Goal: Transaction & Acquisition: Purchase product/service

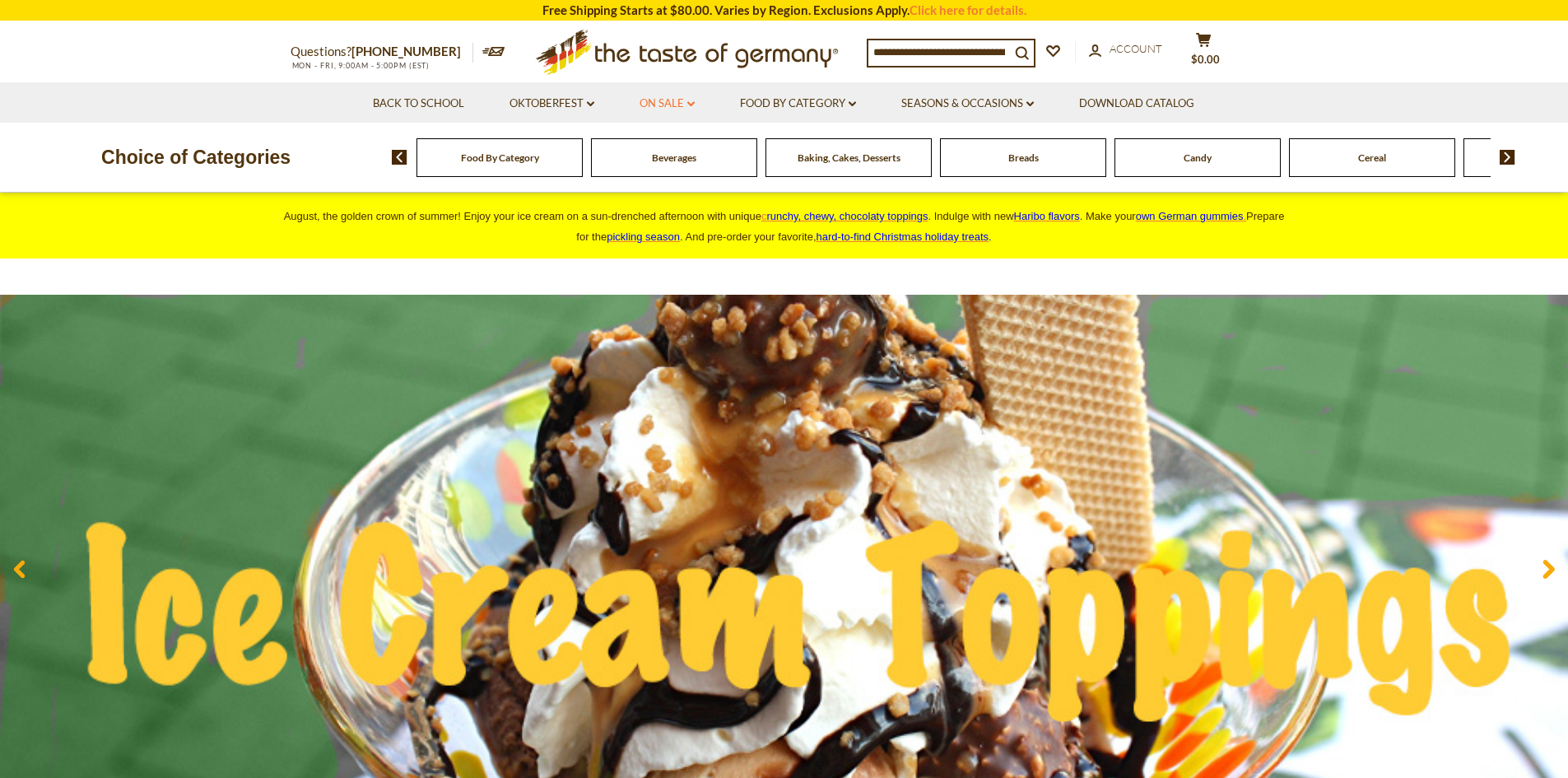
click at [670, 105] on link "On Sale dropdown_arrow" at bounding box center [667, 104] width 55 height 18
click at [914, 57] on input at bounding box center [939, 51] width 141 height 23
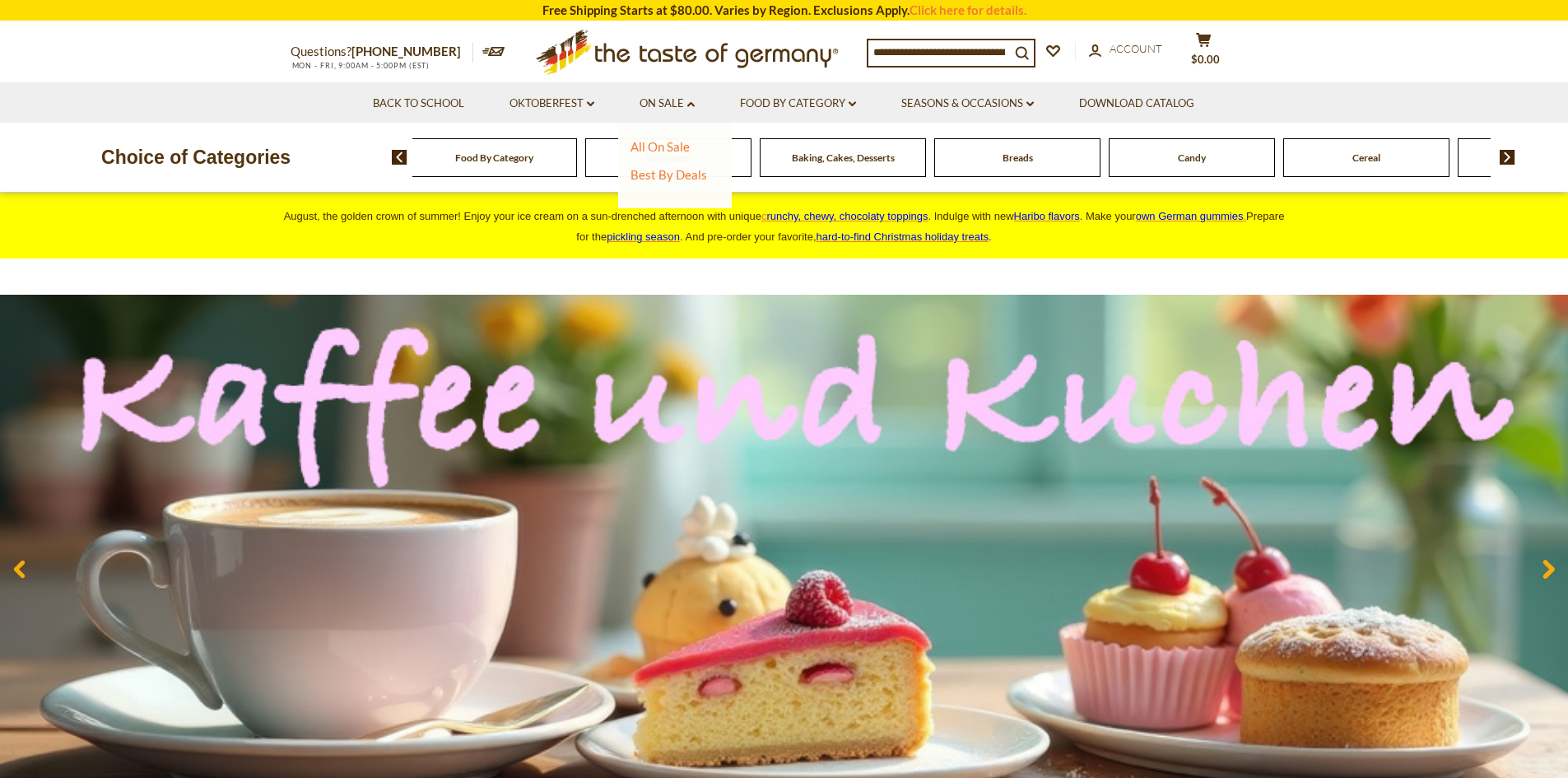
drag, startPoint x: 1259, startPoint y: 166, endPoint x: 1250, endPoint y: 169, distance: 9.5
click at [576, 167] on div "Candy" at bounding box center [493, 158] width 166 height 38
click at [576, 171] on div "Candy" at bounding box center [493, 158] width 166 height 38
click at [576, 166] on div "Candy" at bounding box center [492, 158] width 166 height 38
click at [576, 164] on div "Candy" at bounding box center [492, 158] width 166 height 38
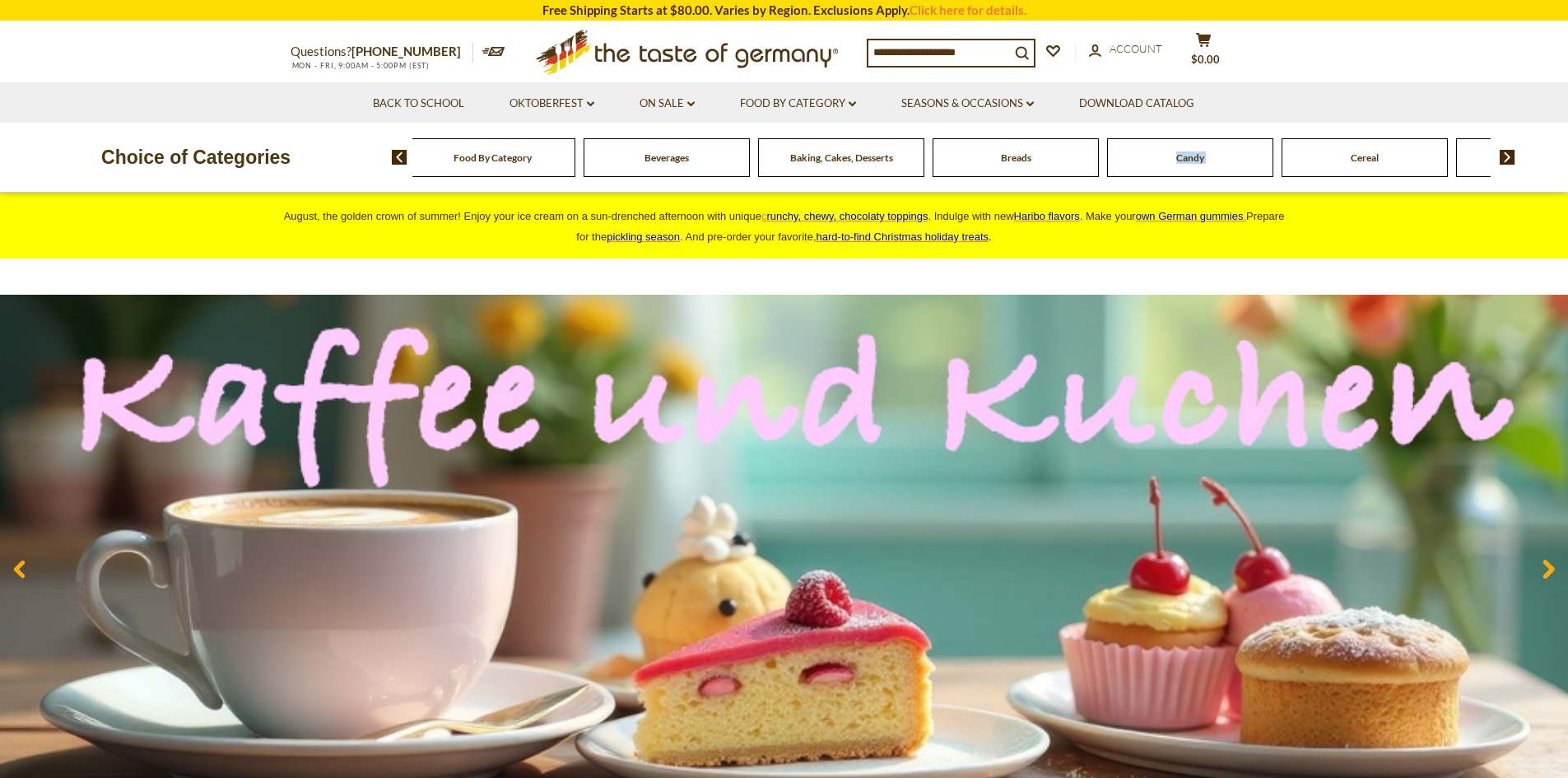
click at [576, 164] on div "Candy" at bounding box center [492, 158] width 166 height 38
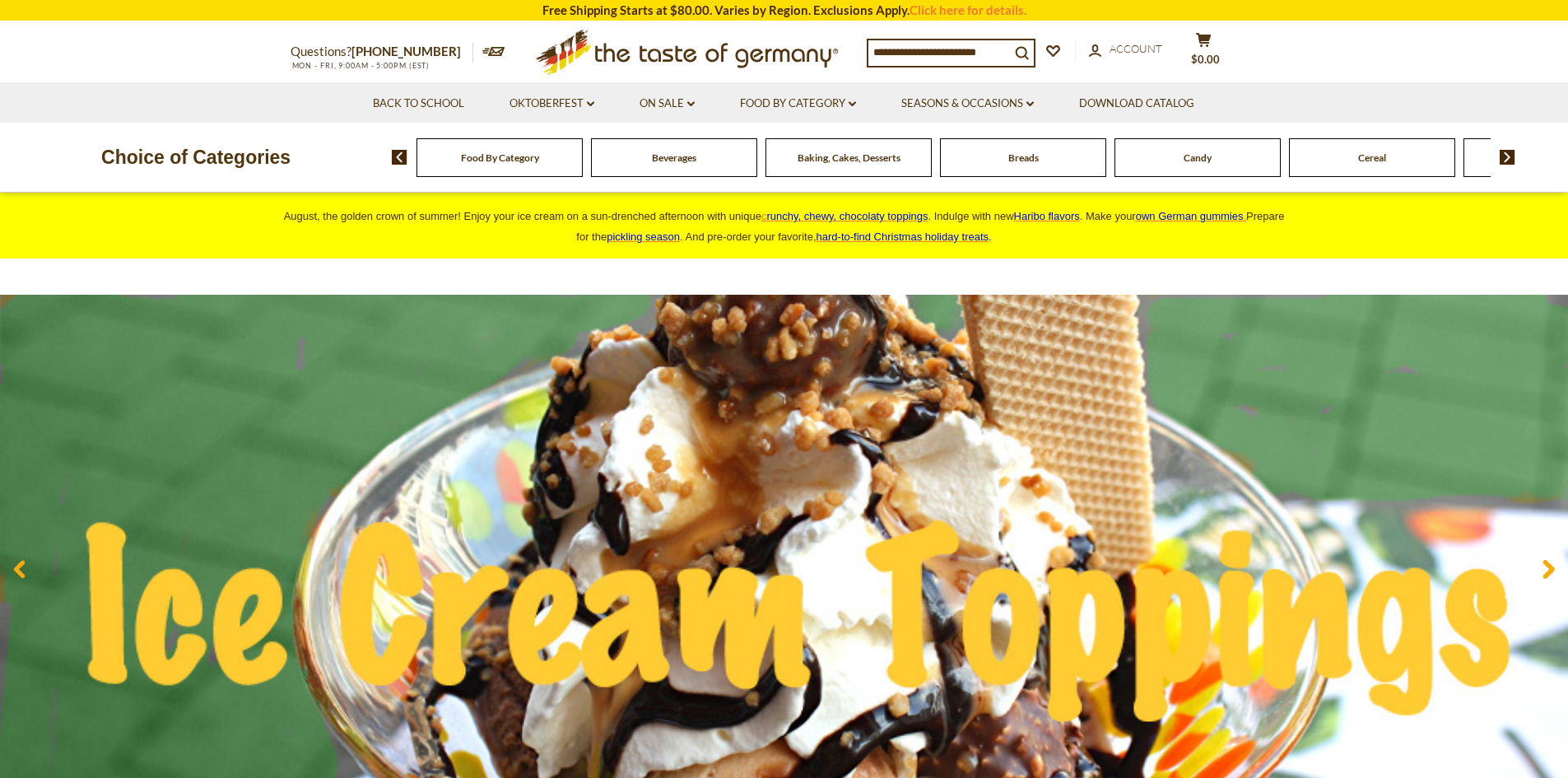
click at [1188, 162] on span "Candy" at bounding box center [1197, 158] width 28 height 13
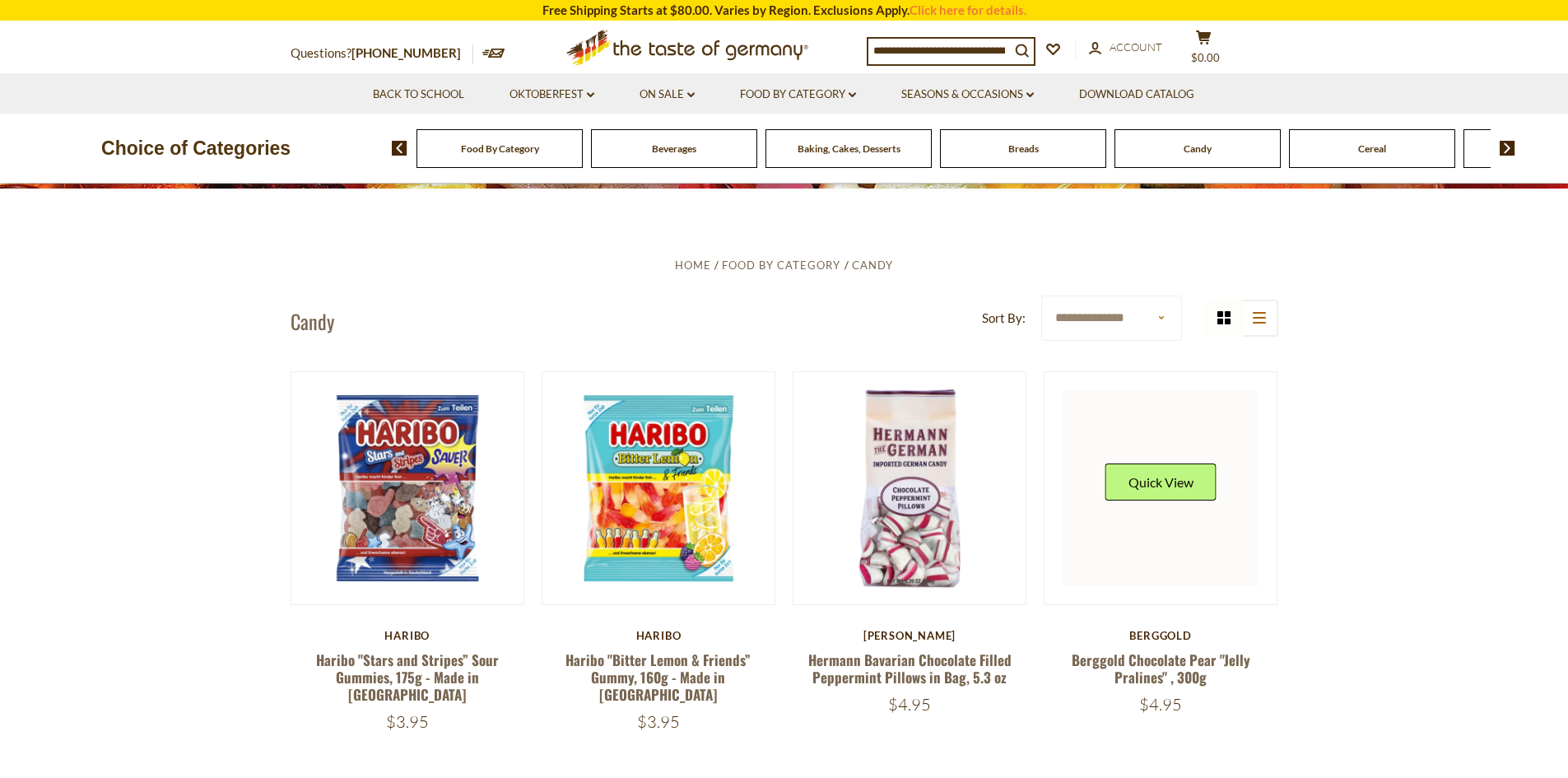
scroll to position [411, 0]
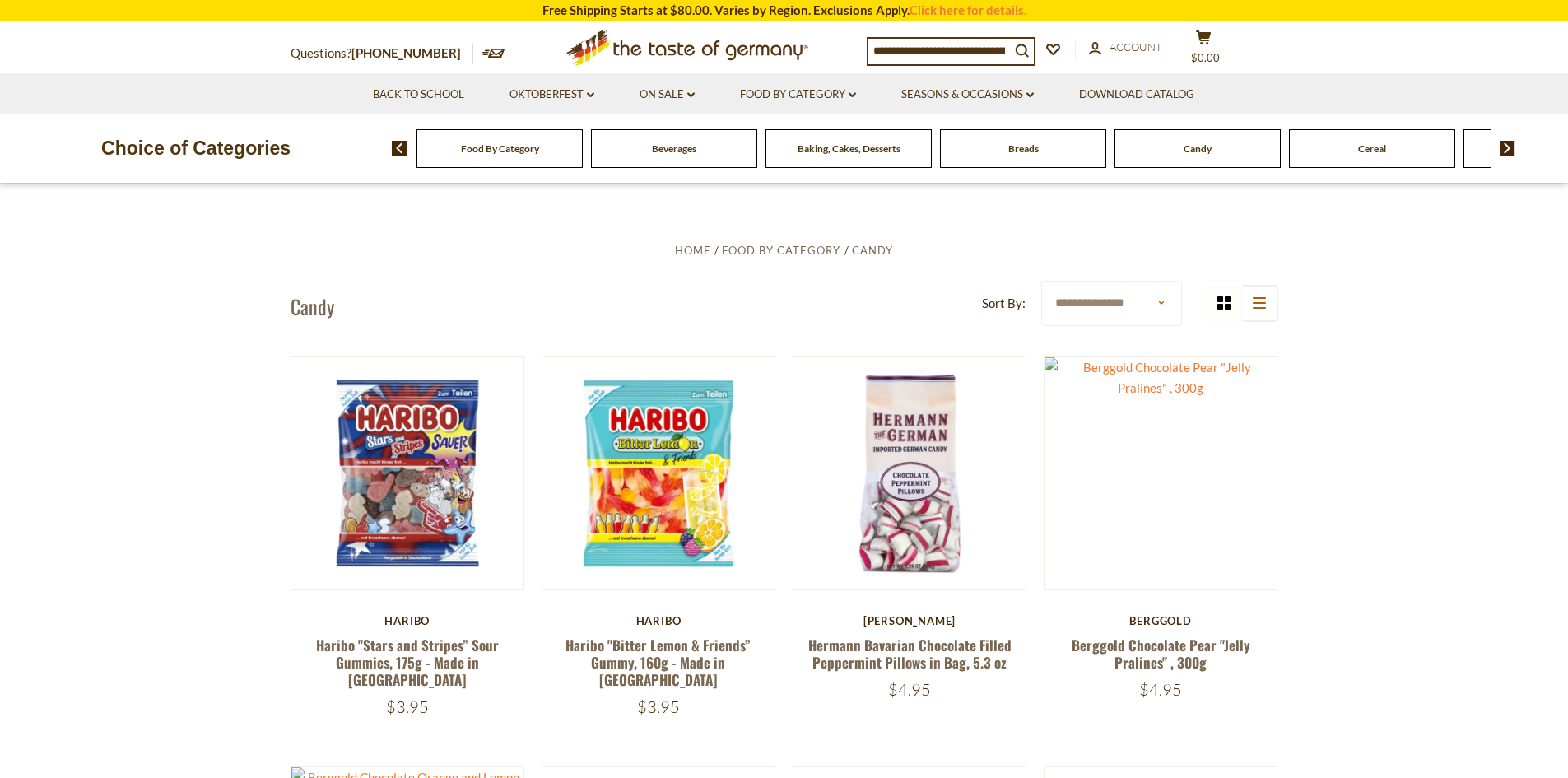
click at [1158, 305] on select "**********" at bounding box center [1111, 304] width 140 height 46
select select "********"
click at [1041, 281] on select "**********" at bounding box center [1111, 304] width 140 height 46
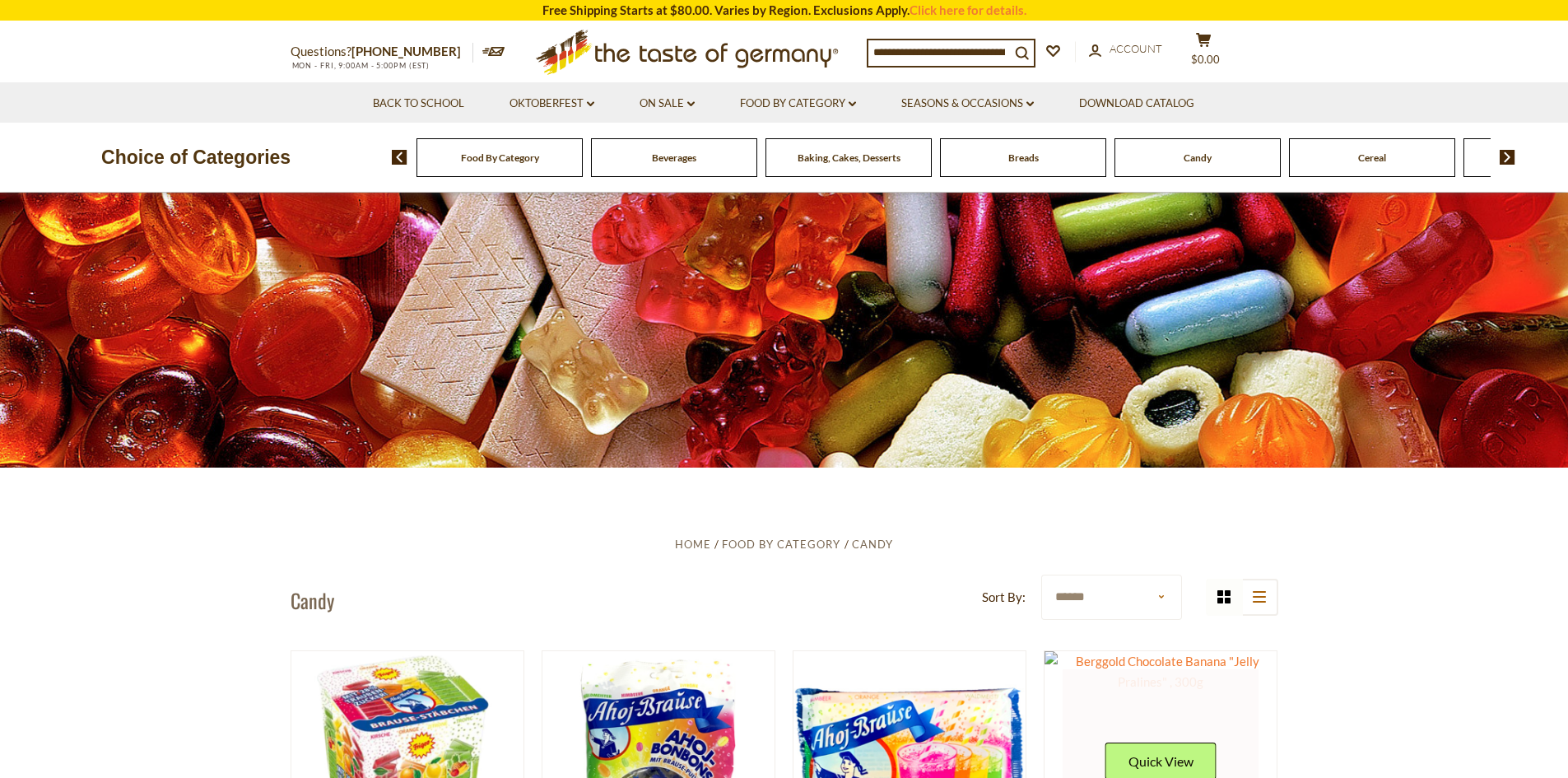
scroll to position [329, 0]
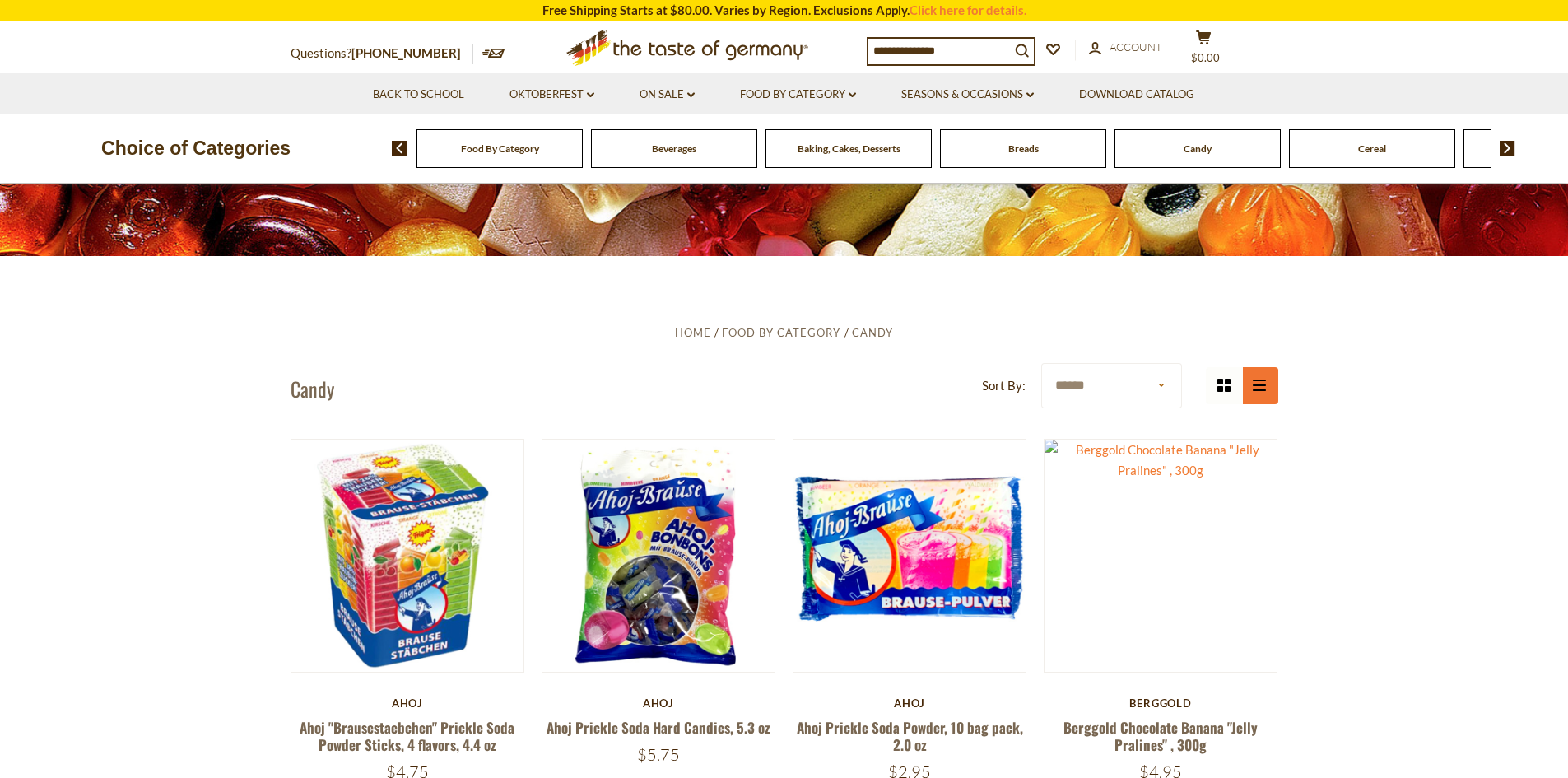
click at [1260, 382] on icon "list icon" at bounding box center [1259, 385] width 13 height 12
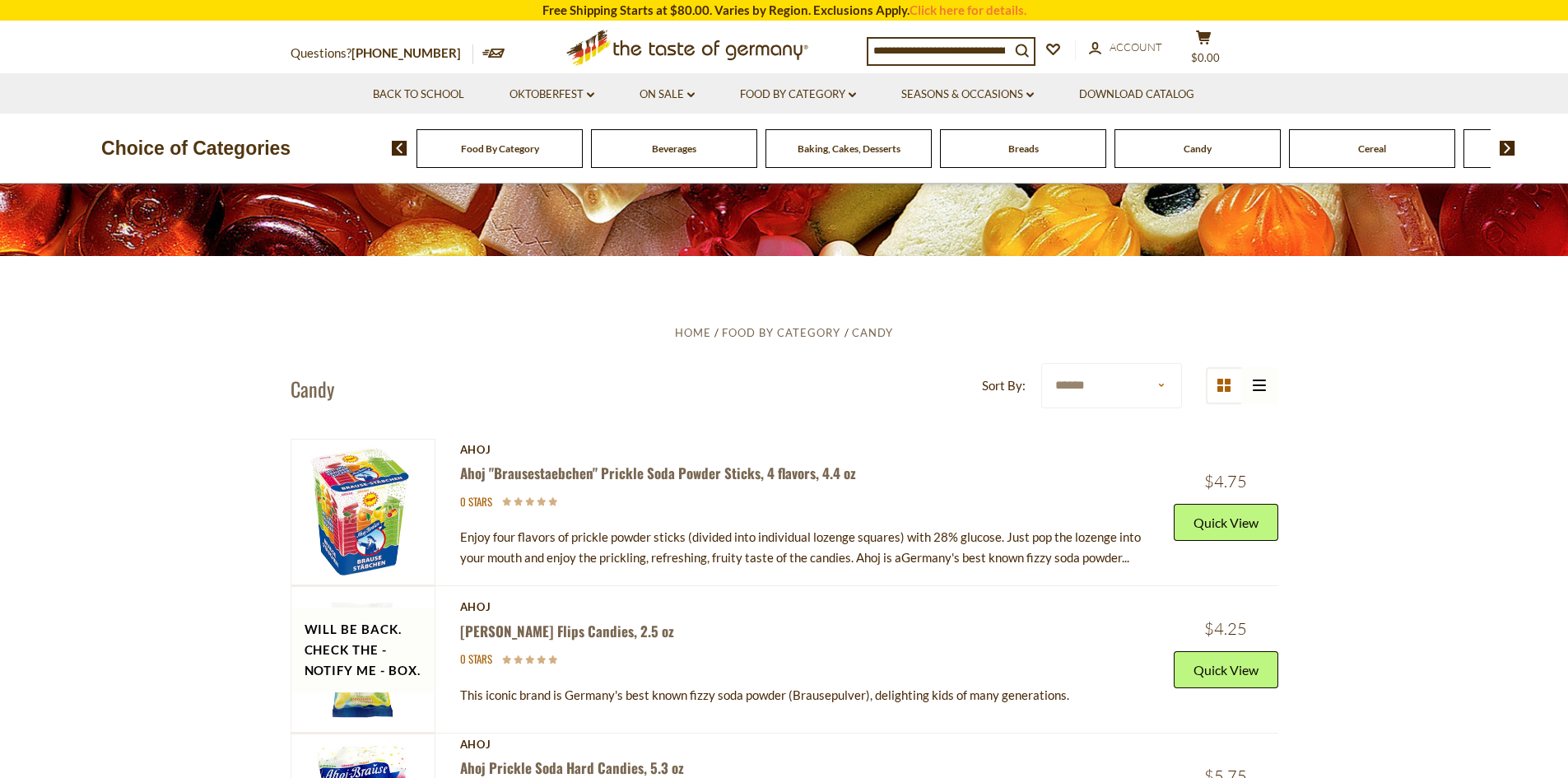
click at [1171, 384] on select "**********" at bounding box center [1111, 386] width 140 height 46
select select "*********"
click at [1041, 363] on select "**********" at bounding box center [1111, 386] width 140 height 46
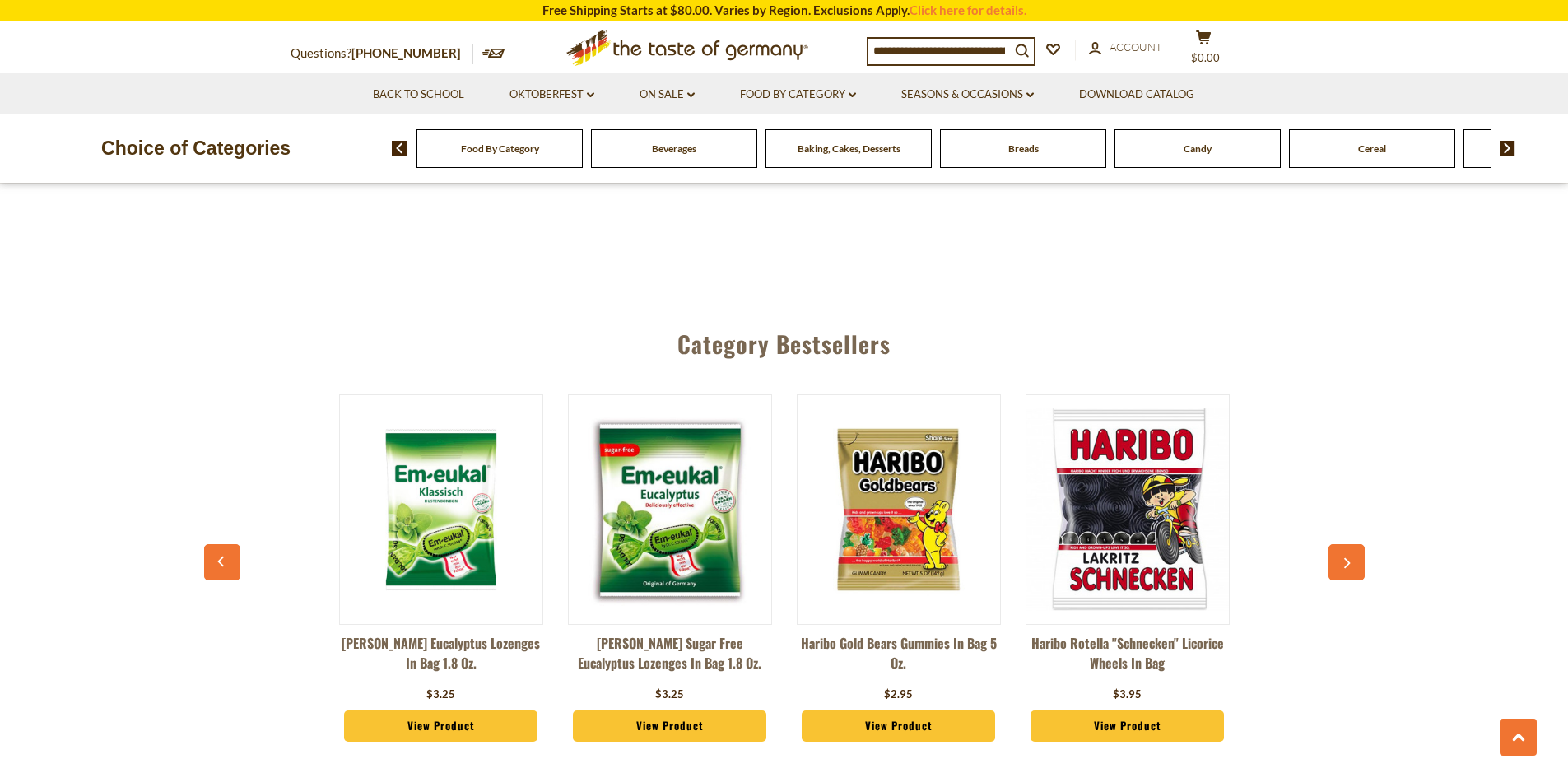
scroll to position [4269, 0]
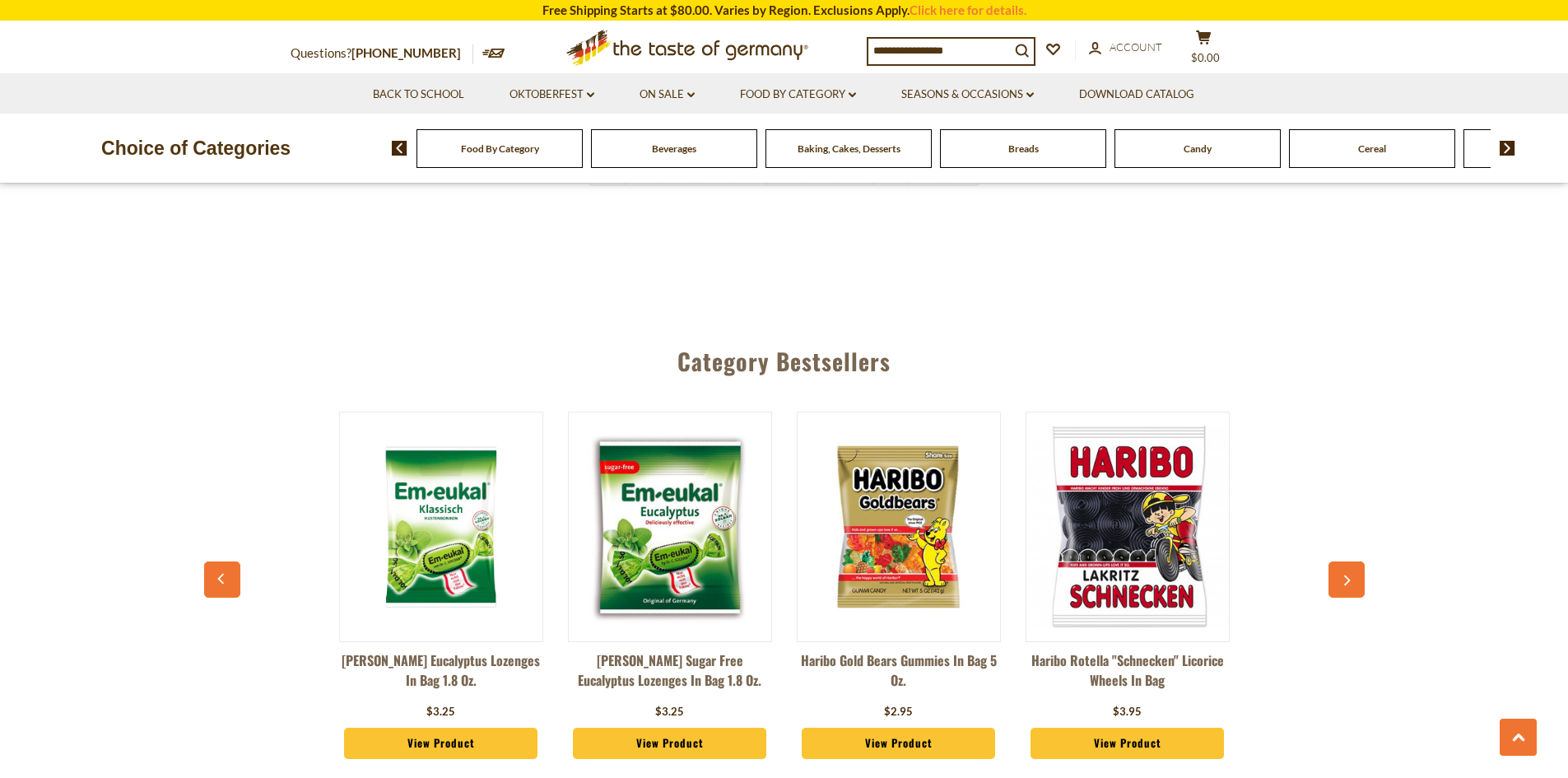
click at [1353, 561] on button "button" at bounding box center [1346, 579] width 36 height 36
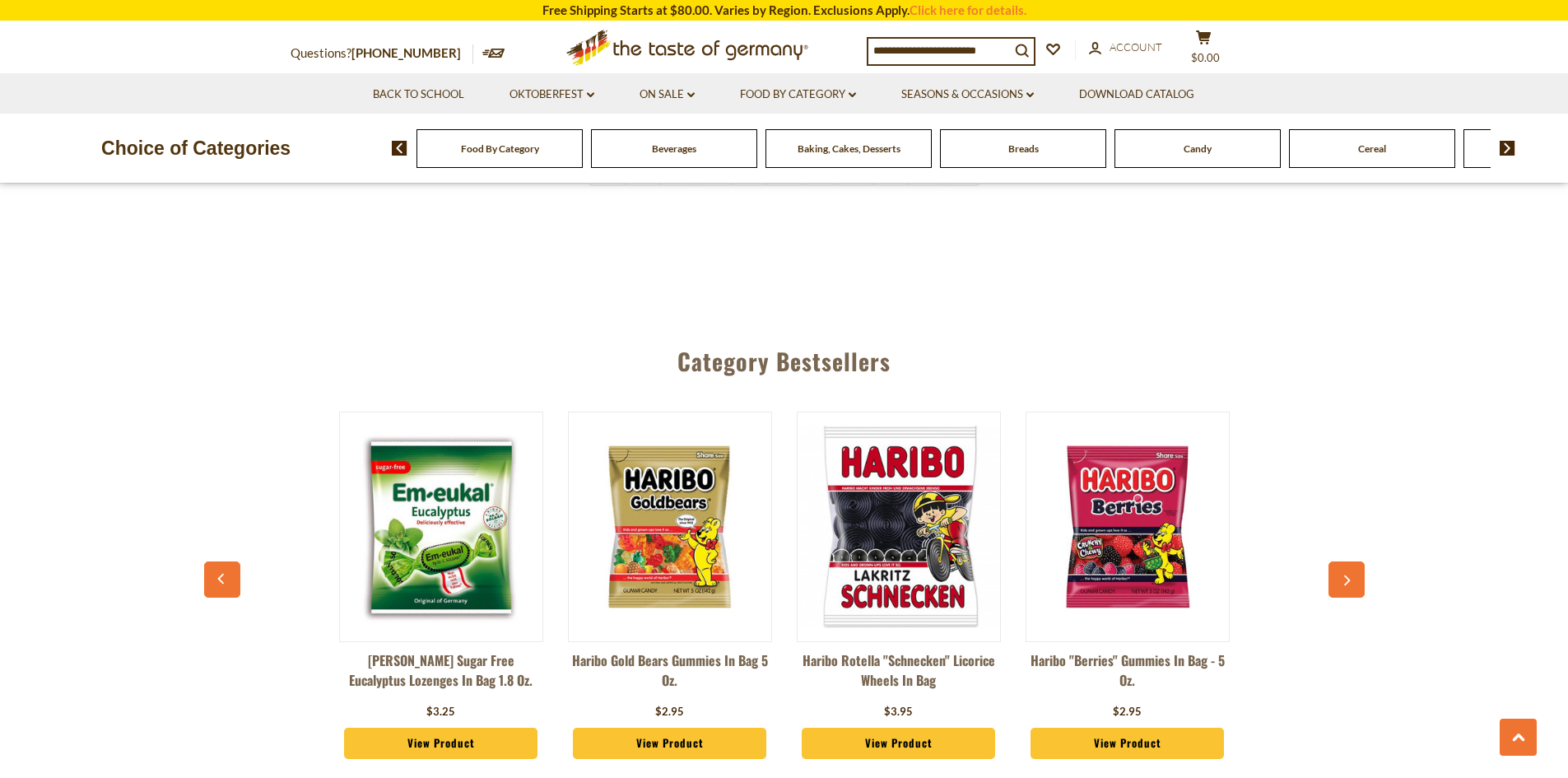
click at [1353, 561] on button "button" at bounding box center [1346, 579] width 36 height 36
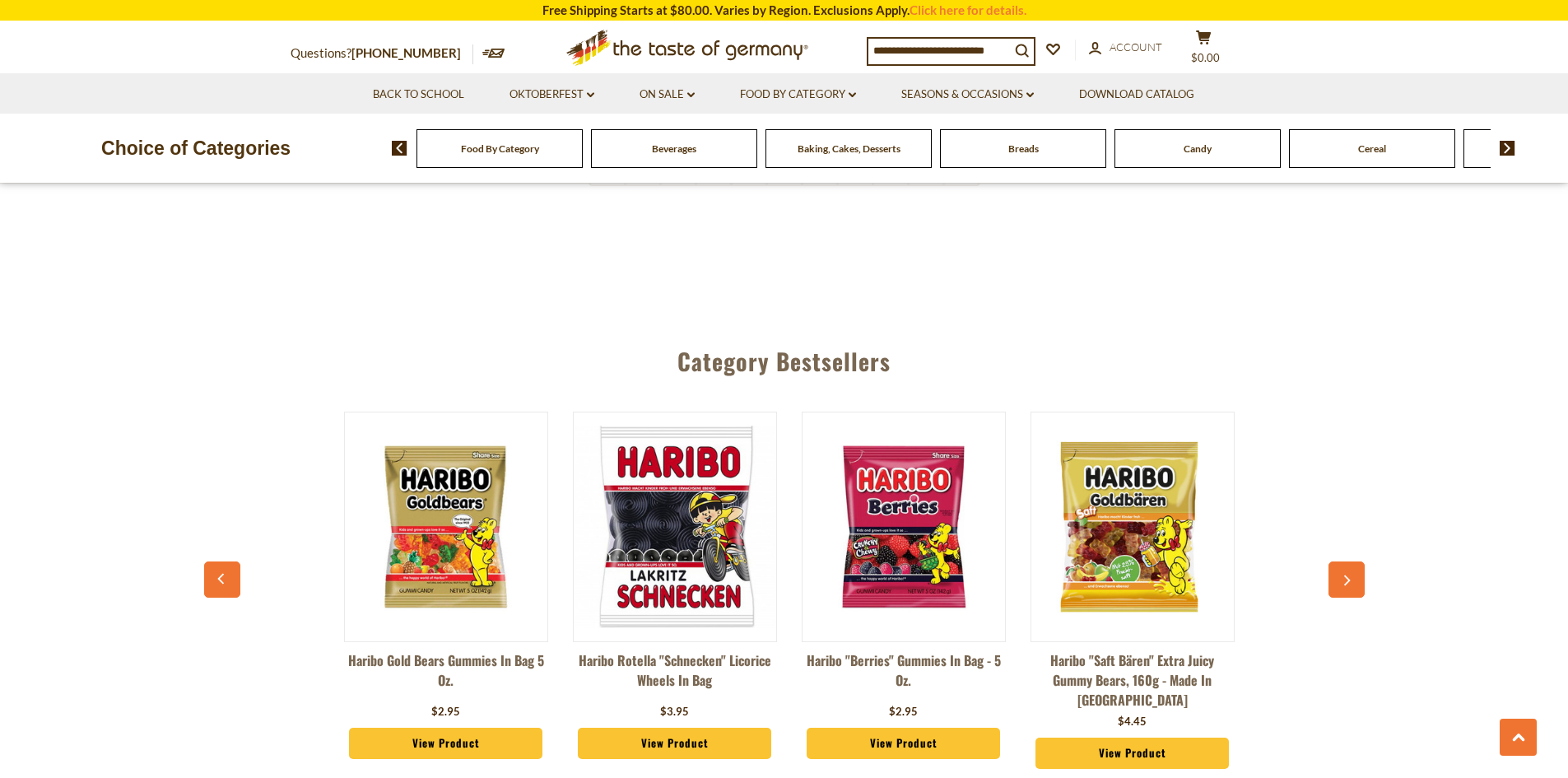
click at [1352, 561] on button "button" at bounding box center [1346, 579] width 36 height 36
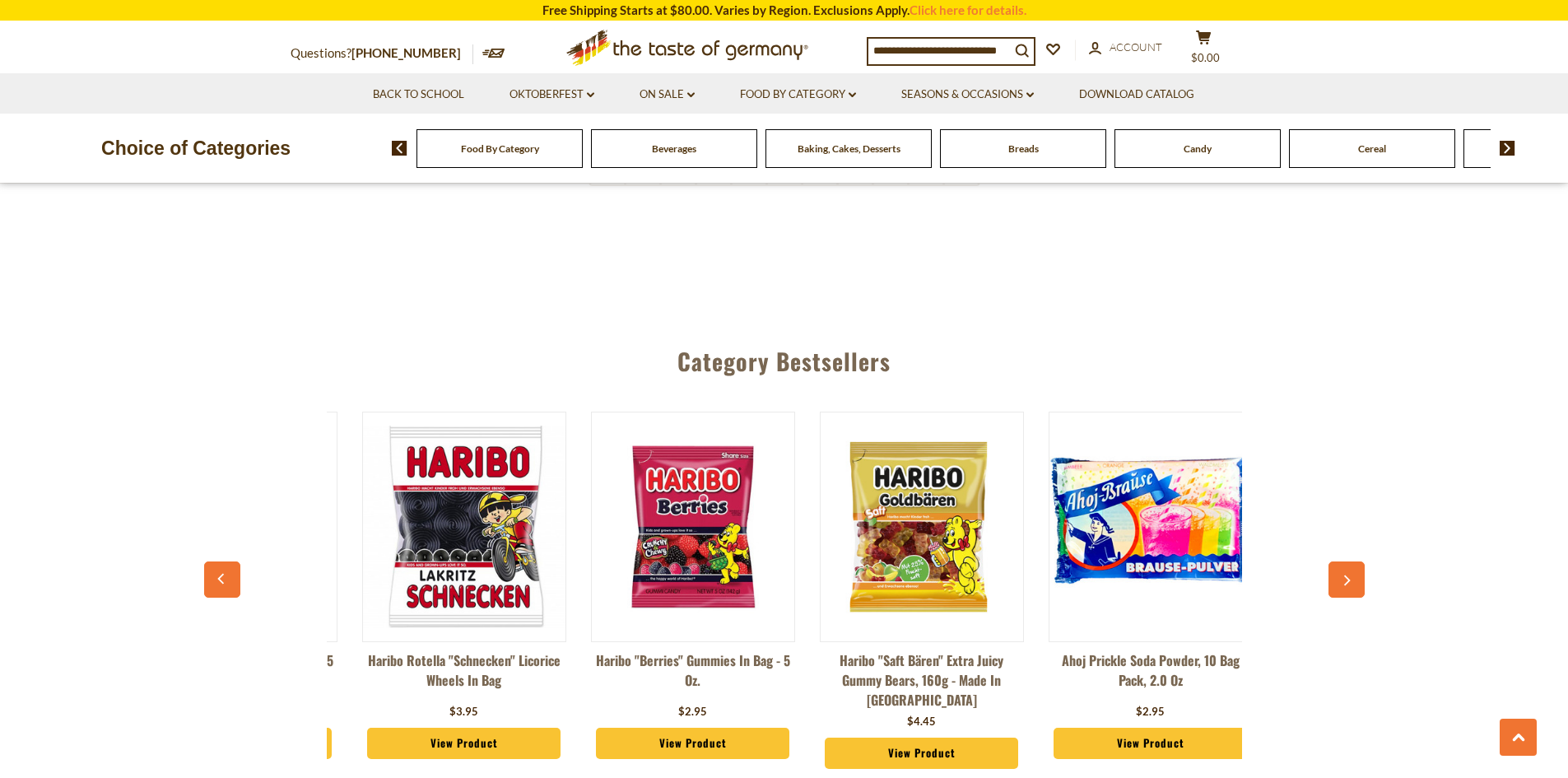
click at [1352, 561] on button "button" at bounding box center [1346, 579] width 36 height 36
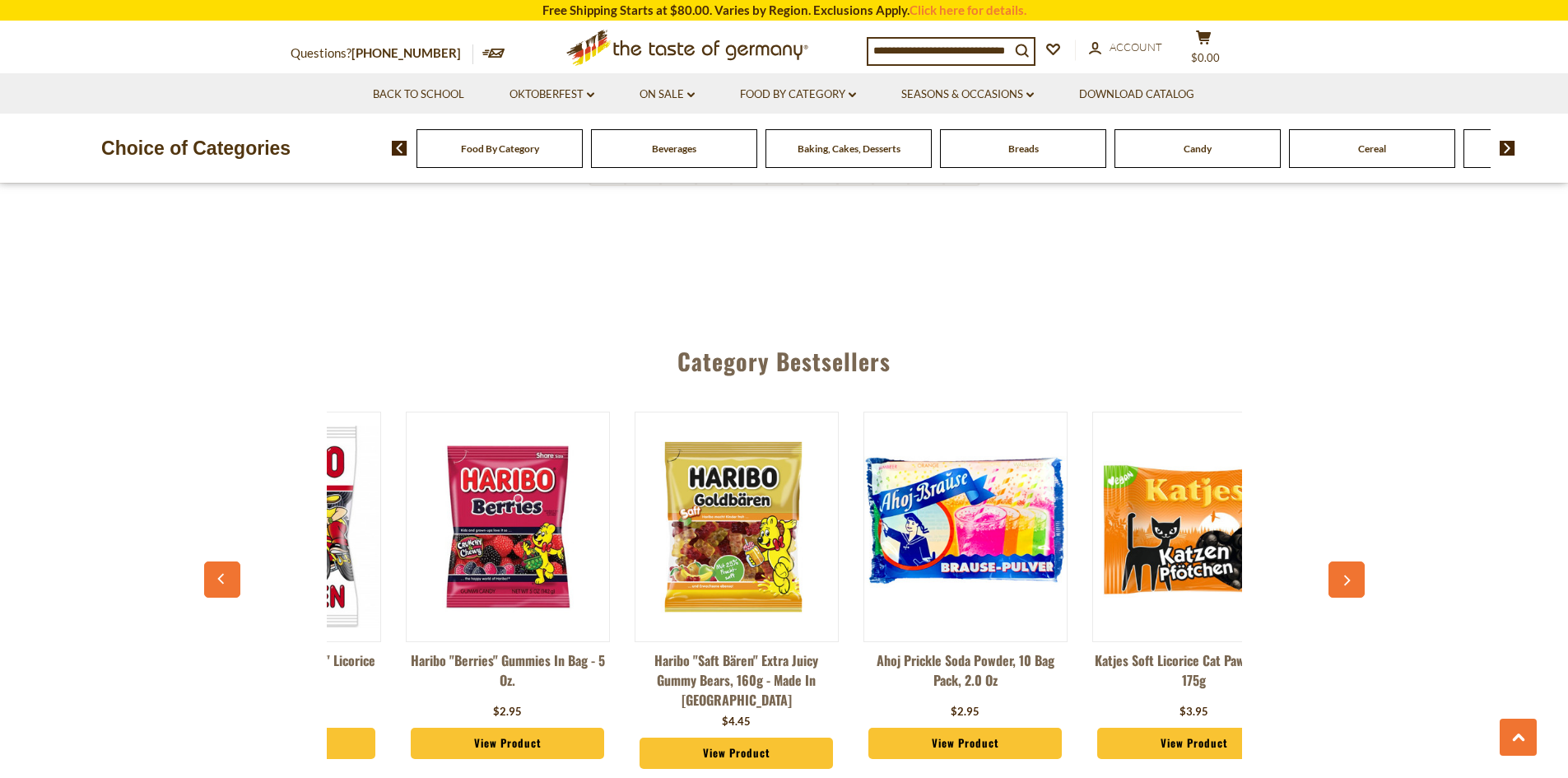
click at [1352, 561] on button "button" at bounding box center [1346, 579] width 36 height 36
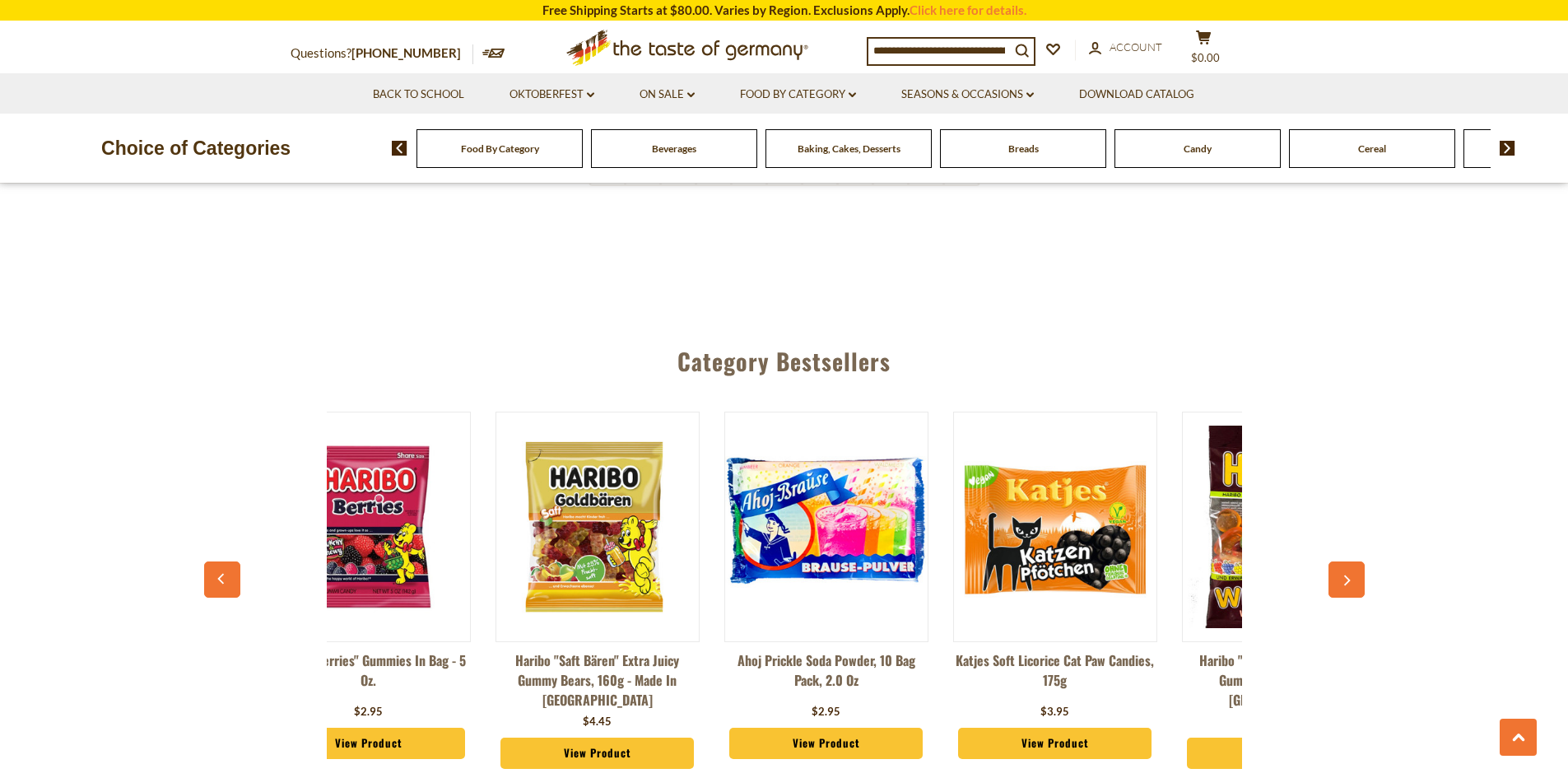
click at [1352, 561] on button "button" at bounding box center [1346, 579] width 36 height 36
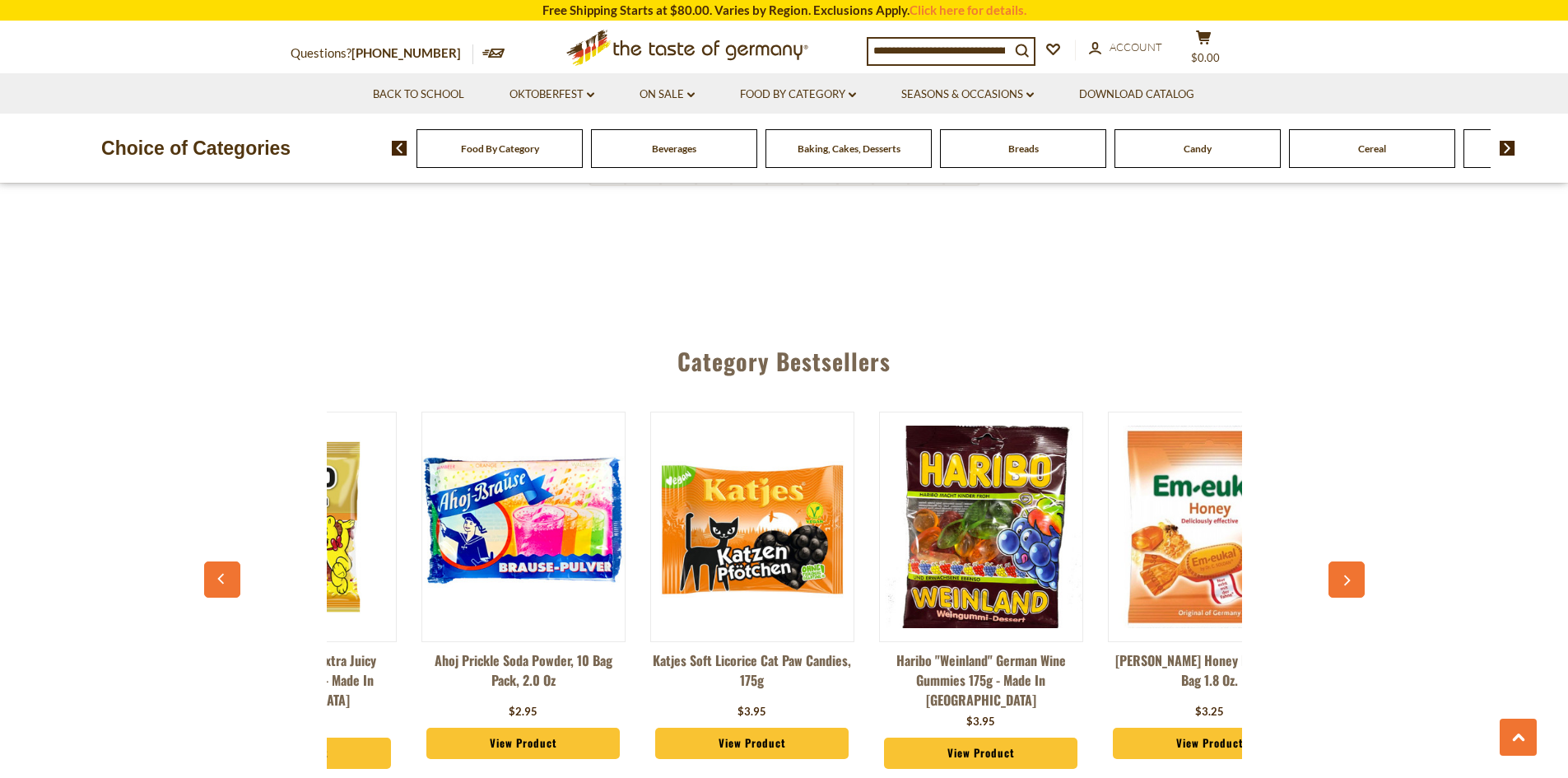
click at [1352, 561] on button "button" at bounding box center [1346, 579] width 36 height 36
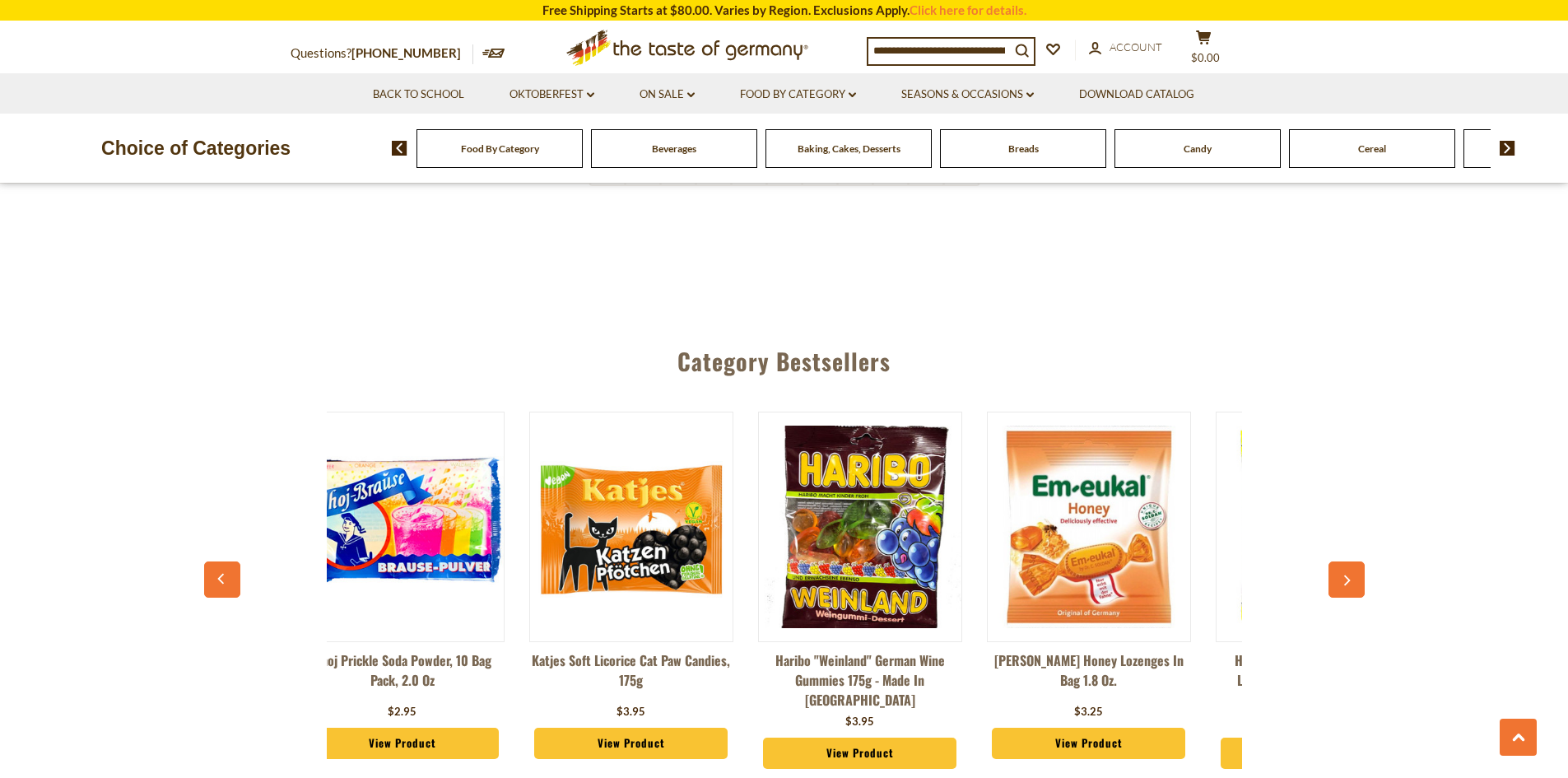
click at [1351, 576] on icon "button" at bounding box center [1346, 581] width 11 height 12
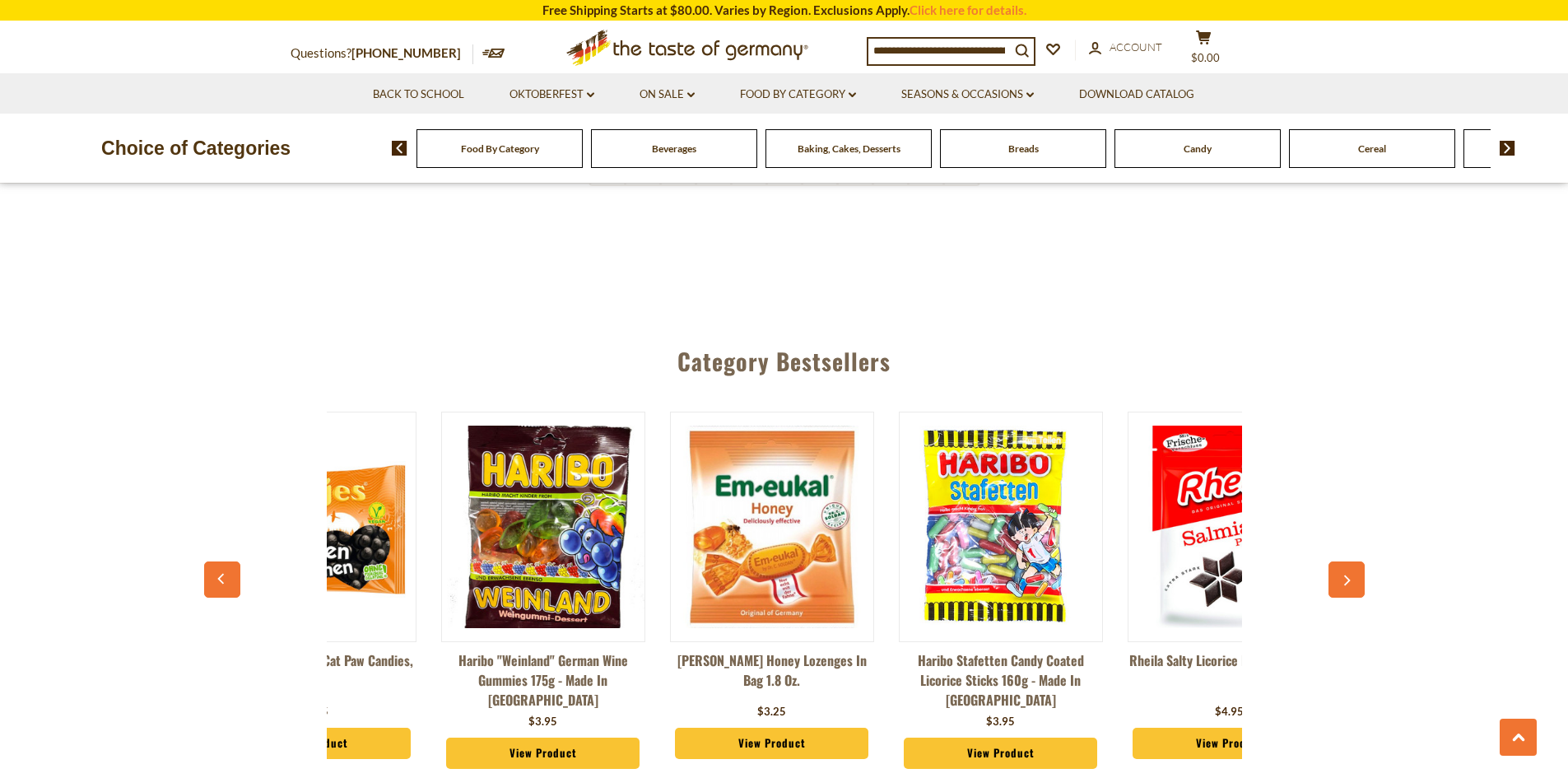
click at [1351, 576] on icon "button" at bounding box center [1346, 581] width 11 height 12
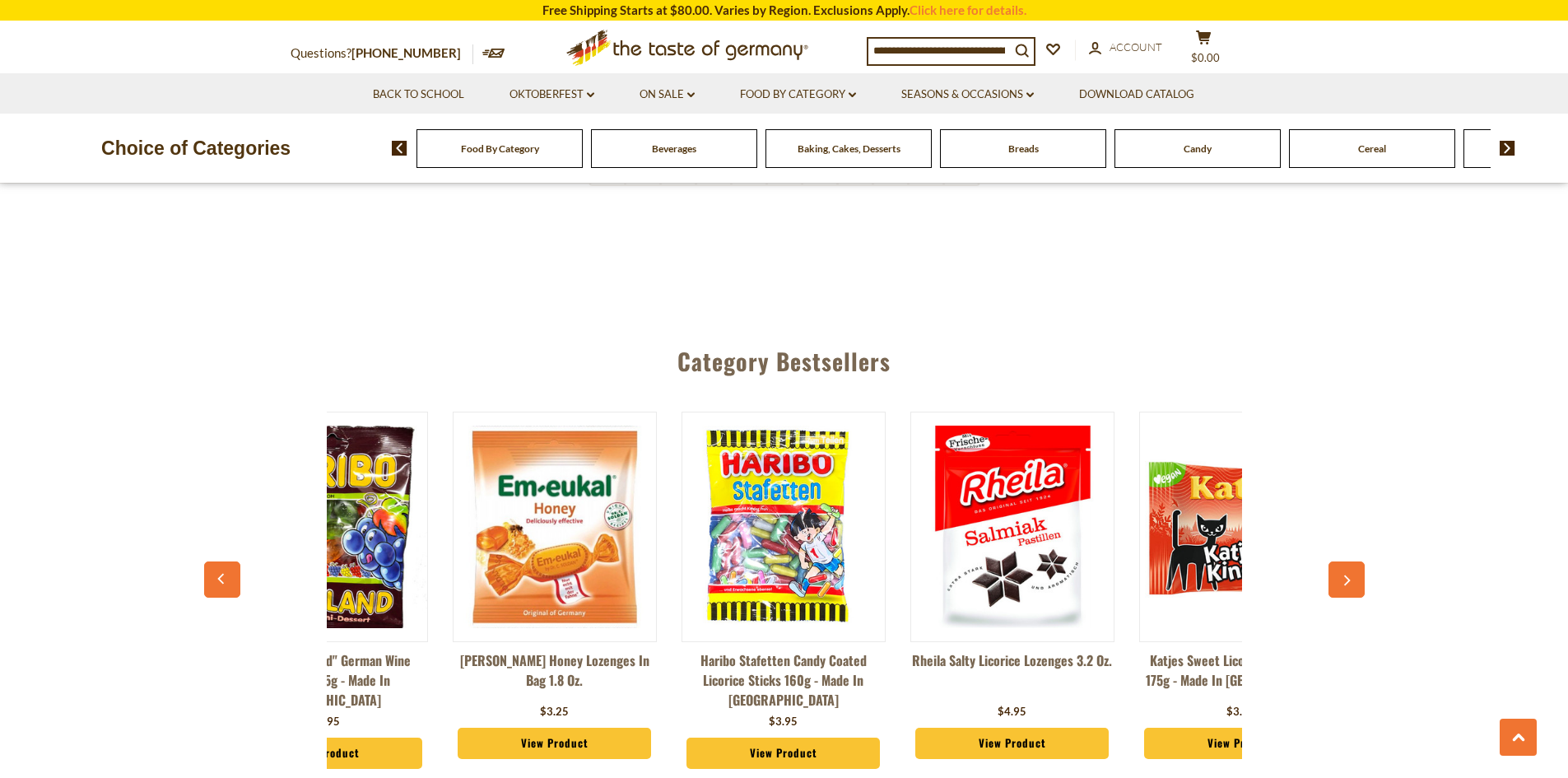
click at [1351, 576] on icon "button" at bounding box center [1346, 581] width 11 height 12
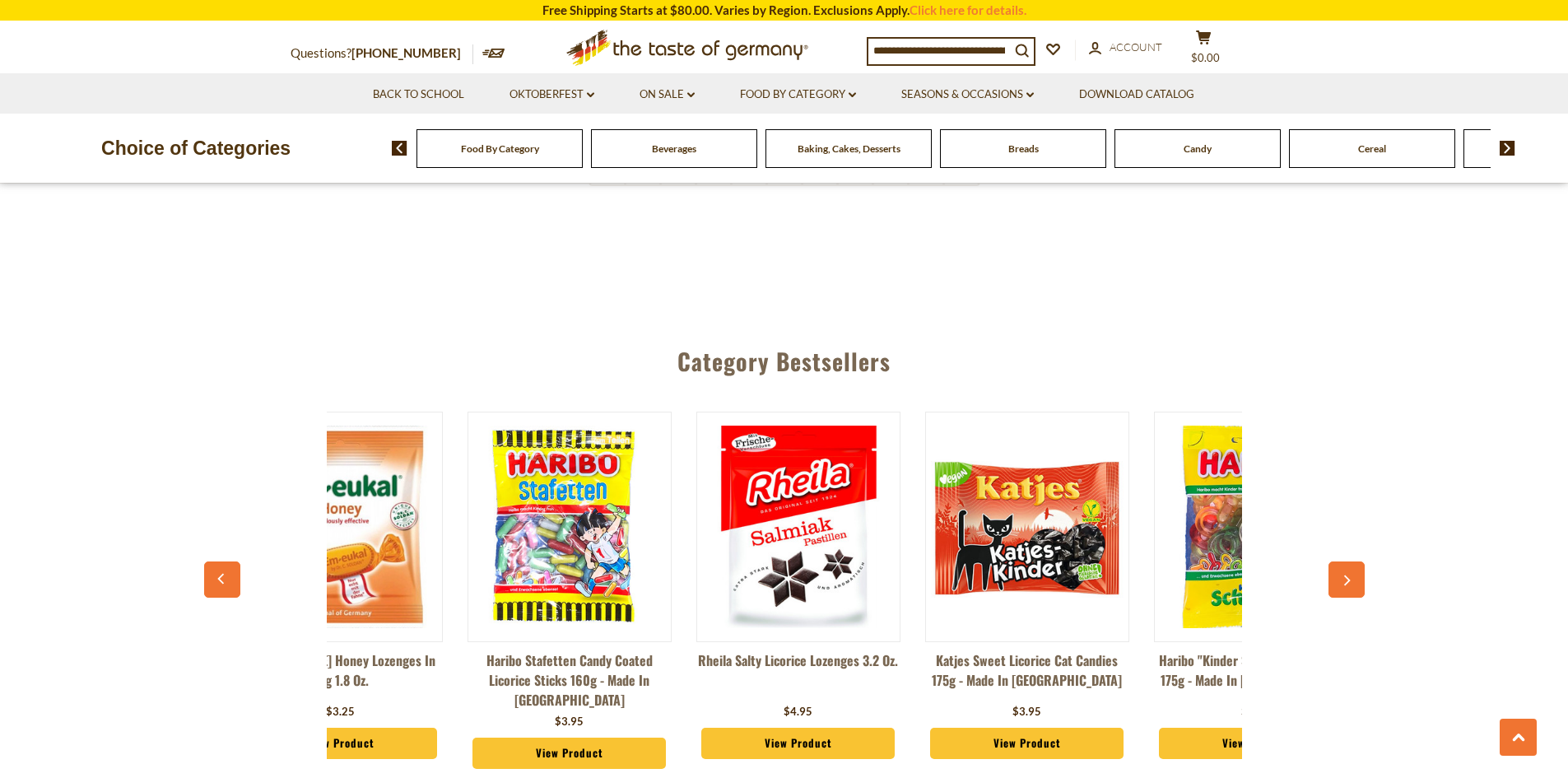
click at [1351, 576] on icon "button" at bounding box center [1346, 581] width 11 height 12
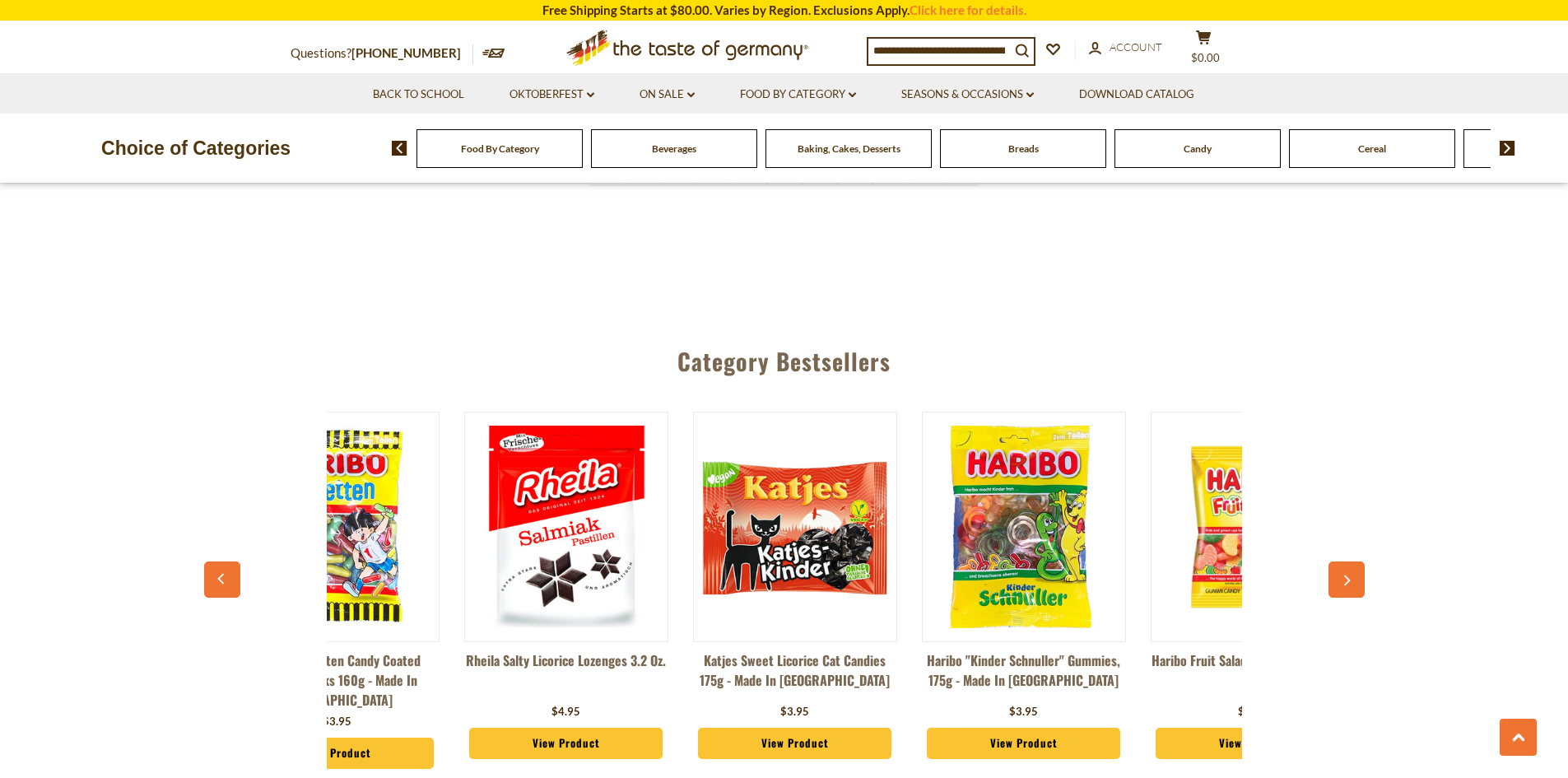
click at [1351, 576] on icon "button" at bounding box center [1346, 581] width 11 height 12
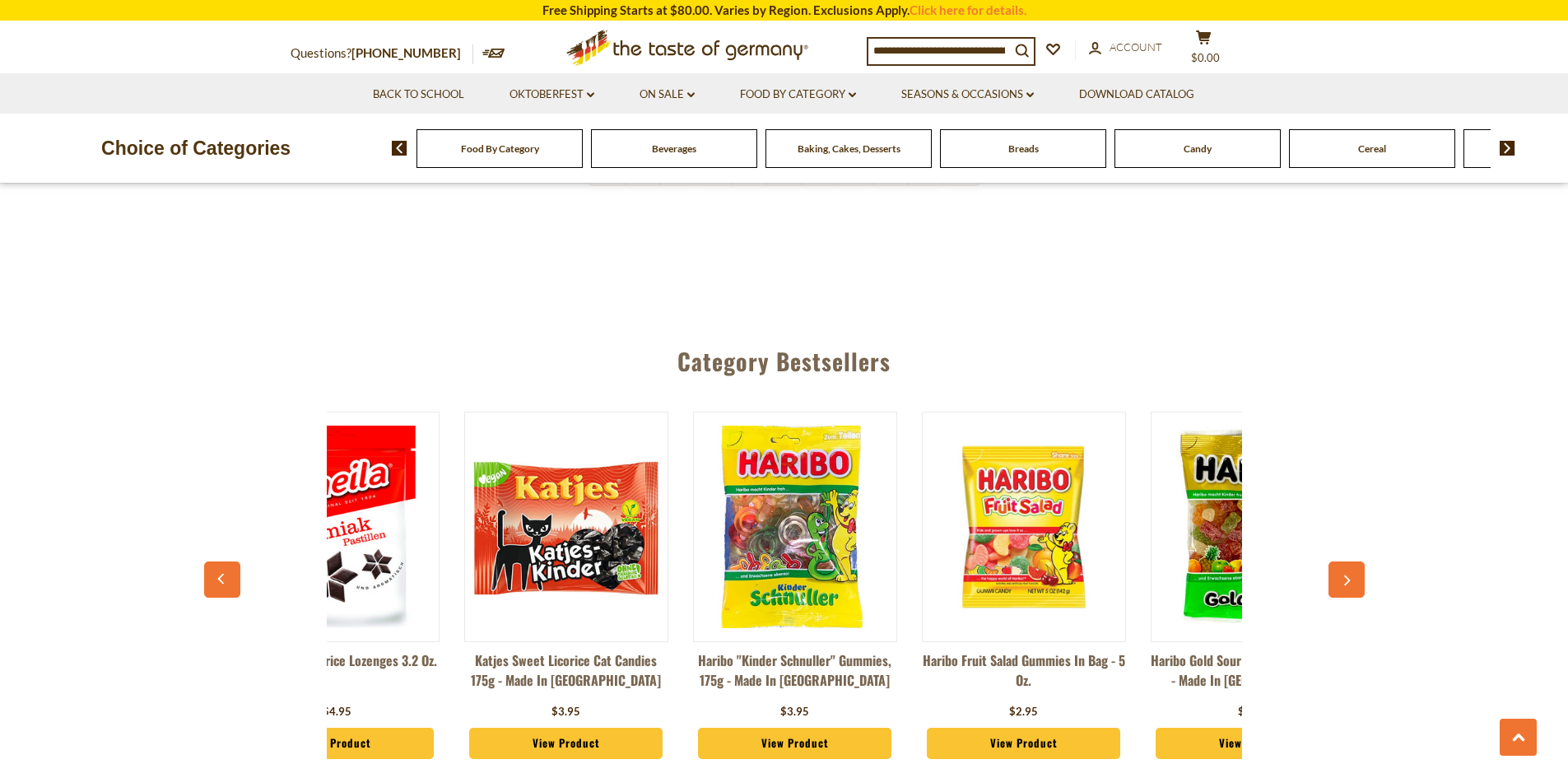
click at [1350, 576] on icon "button" at bounding box center [1346, 581] width 11 height 12
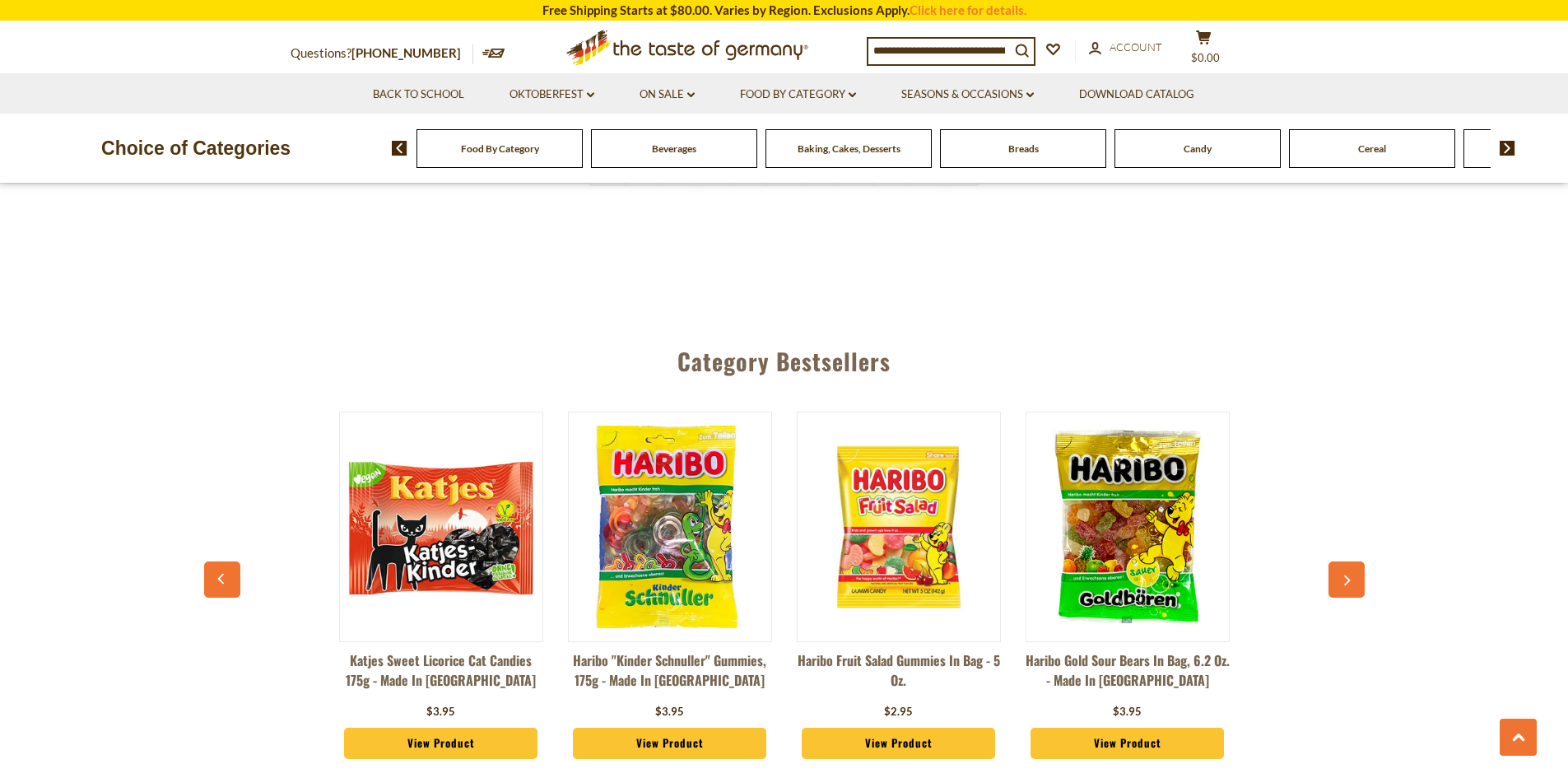
click at [1350, 576] on icon "button" at bounding box center [1346, 581] width 11 height 12
click at [1349, 576] on icon "button" at bounding box center [1346, 581] width 11 height 12
click at [1346, 576] on icon "button" at bounding box center [1346, 581] width 11 height 12
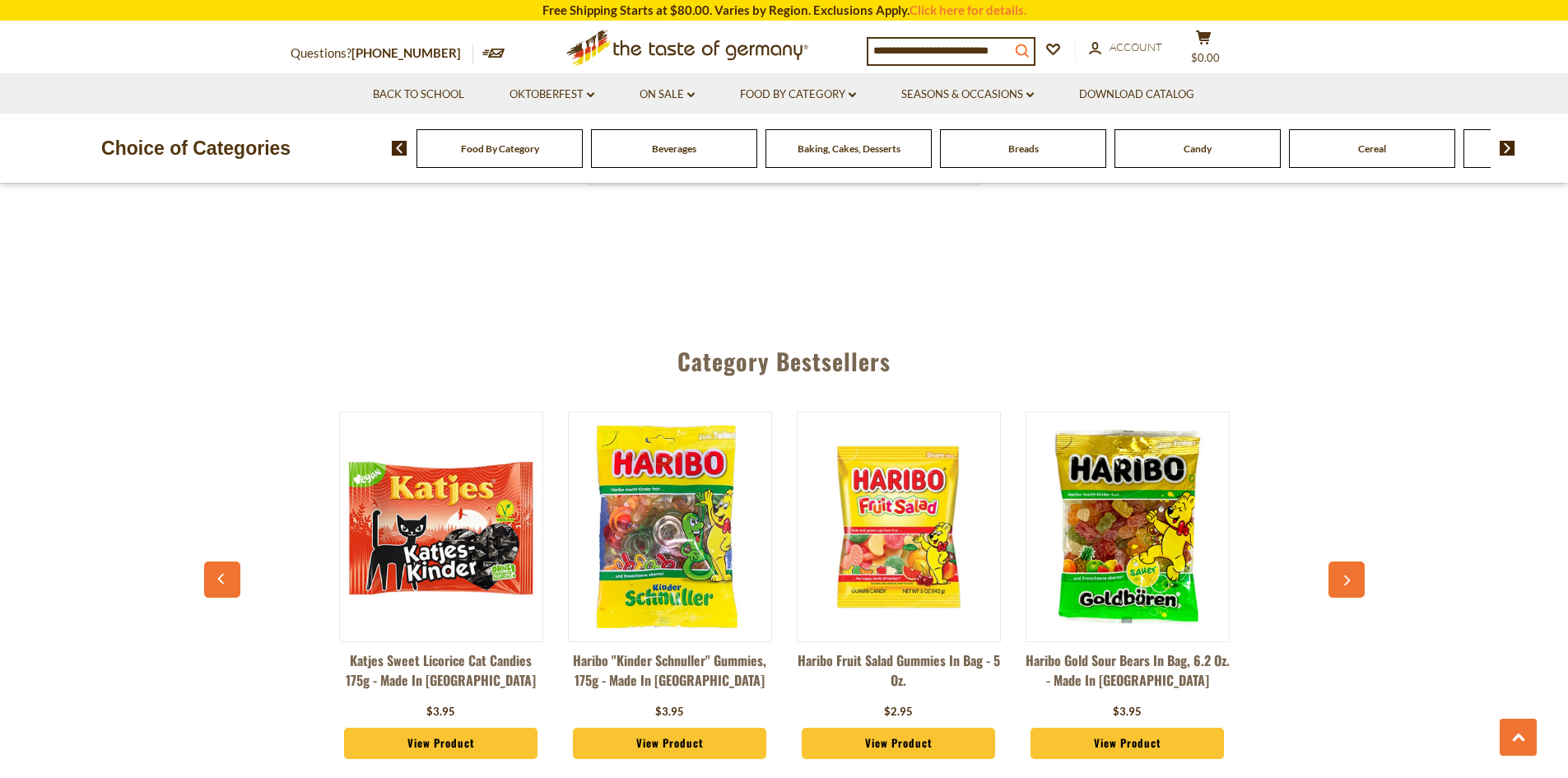
click at [1029, 52] on icon "search_icon" at bounding box center [1021, 50] width 14 height 14
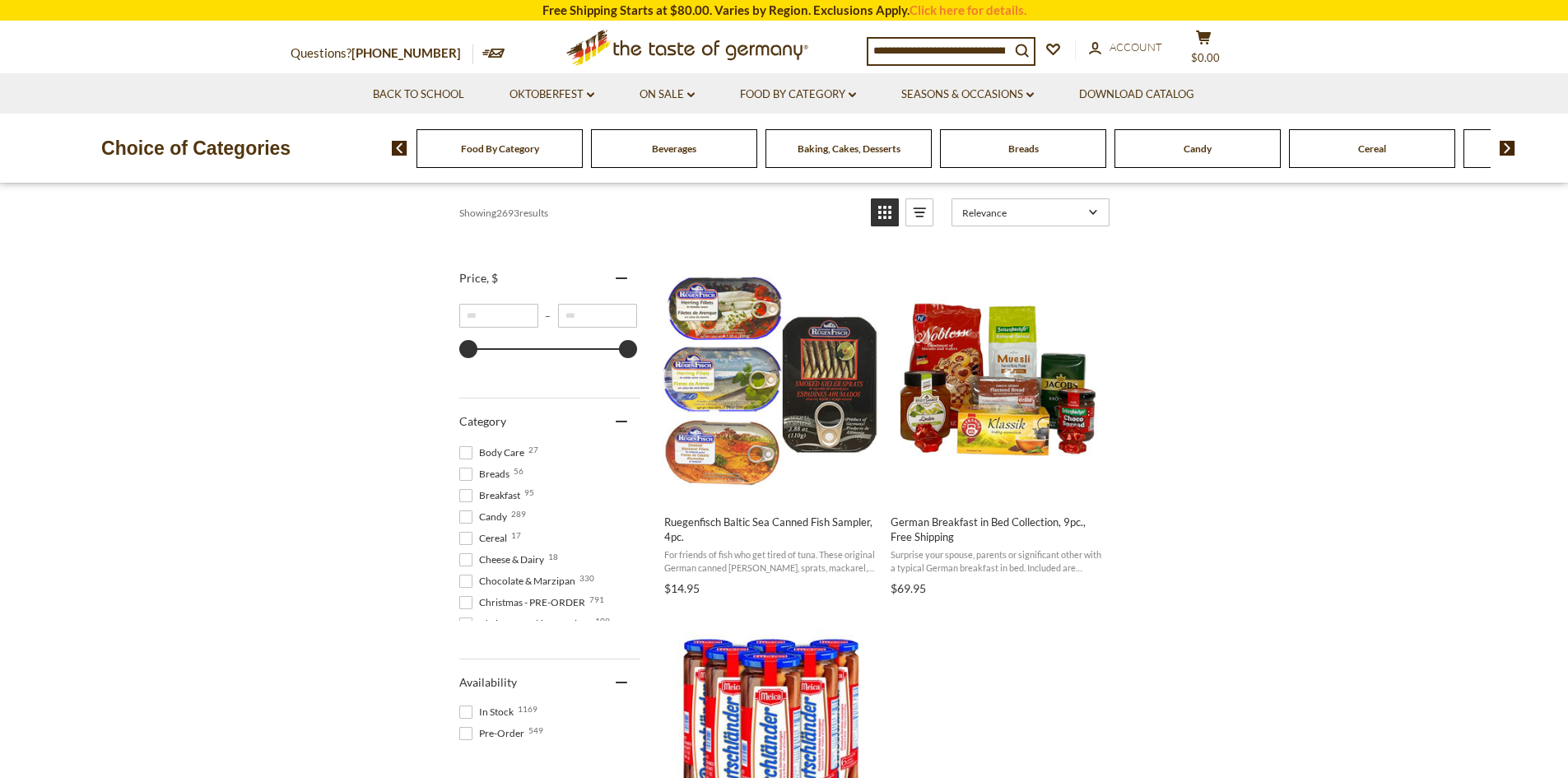
scroll to position [164, 0]
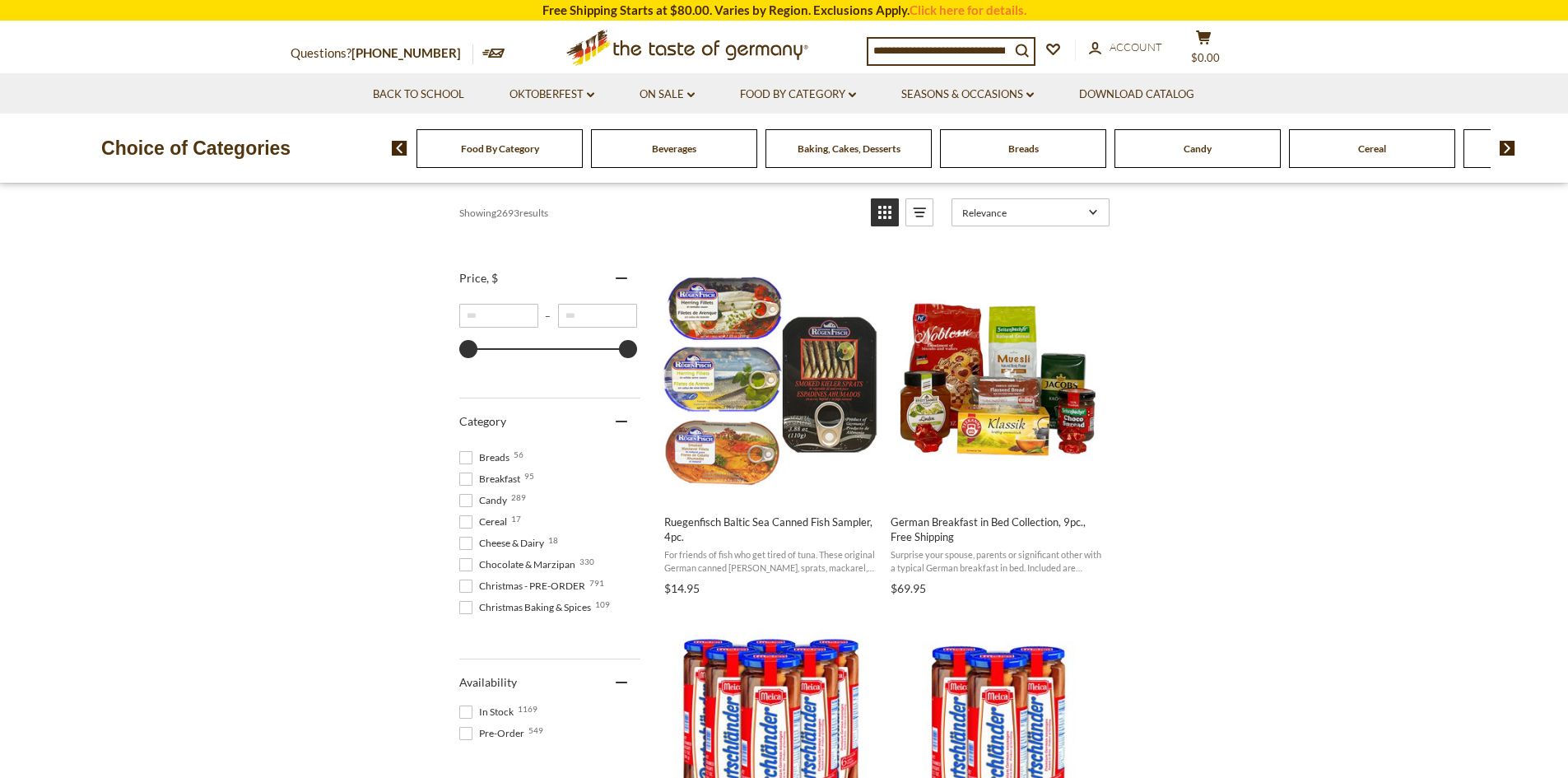
click at [467, 568] on span at bounding box center [465, 565] width 13 height 13
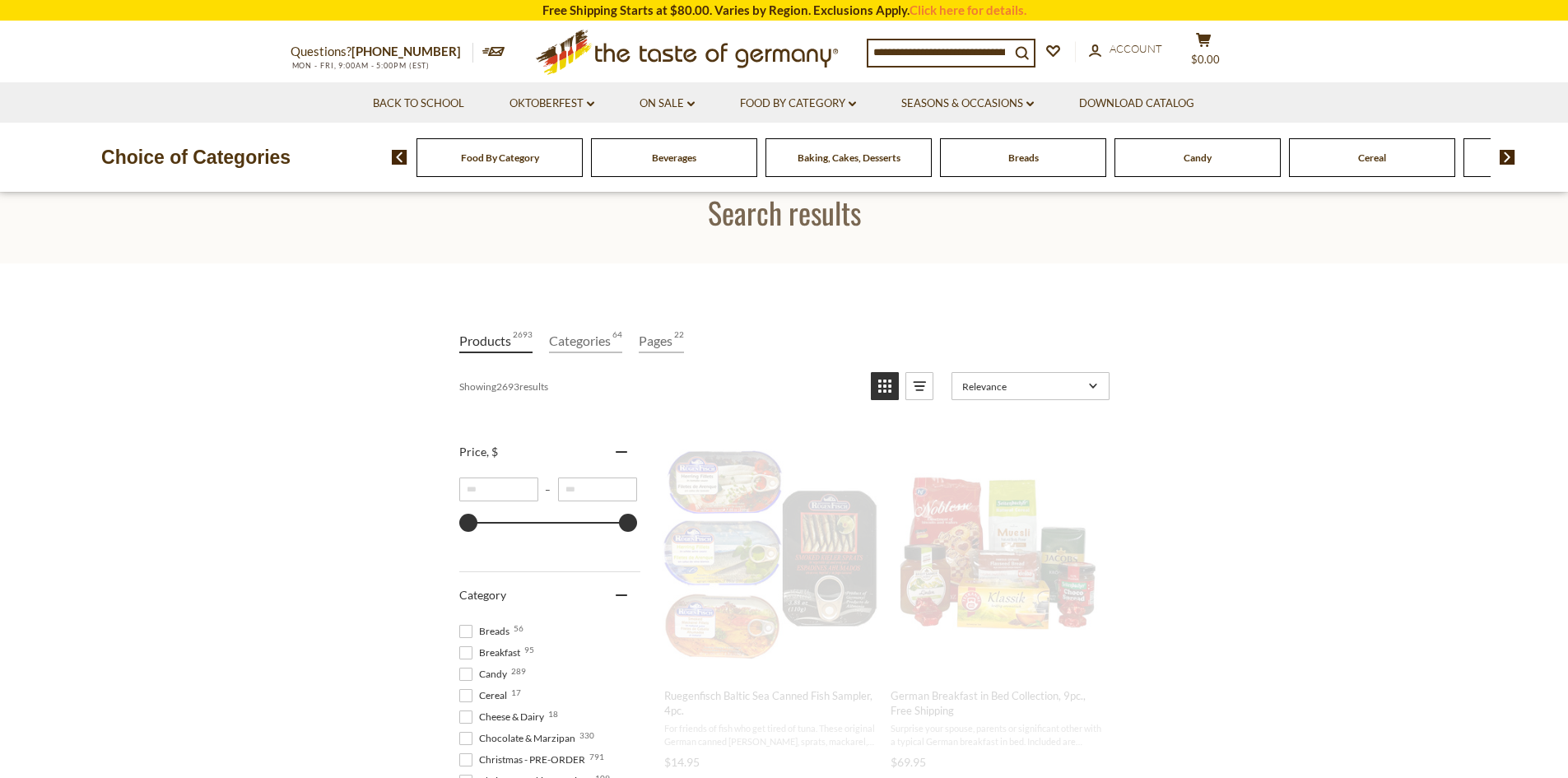
scroll to position [0, 0]
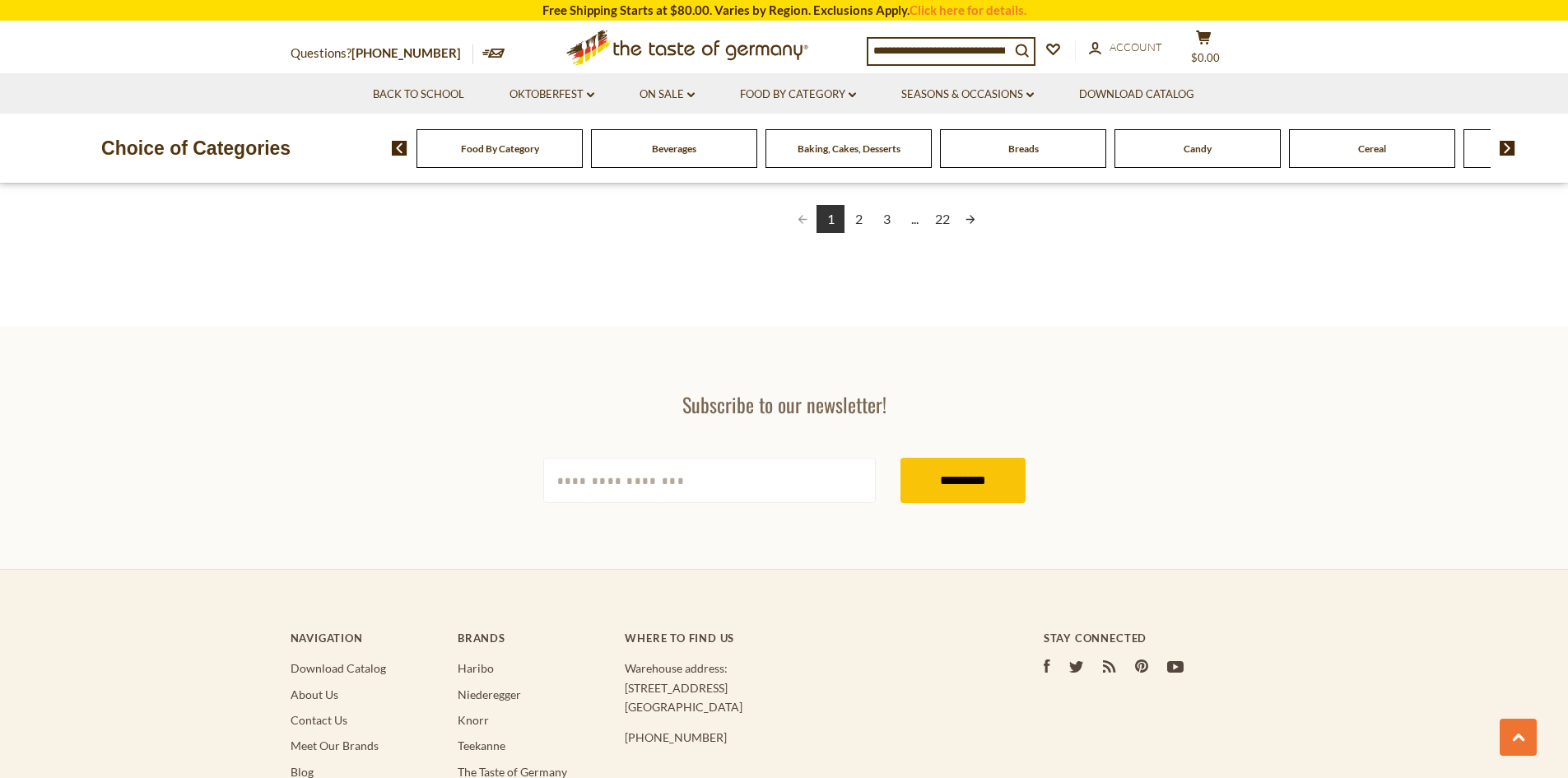
scroll to position [2923, 0]
